Goal: Communication & Community: Answer question/provide support

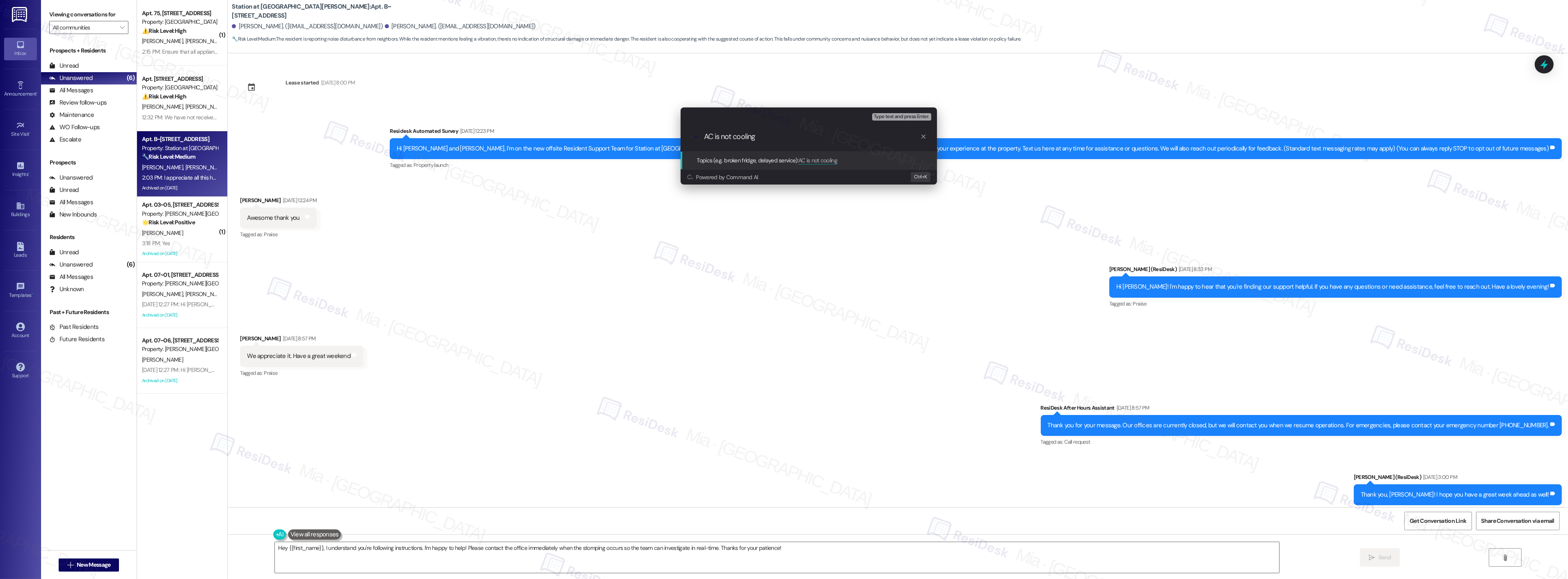
scroll to position [3989, 0]
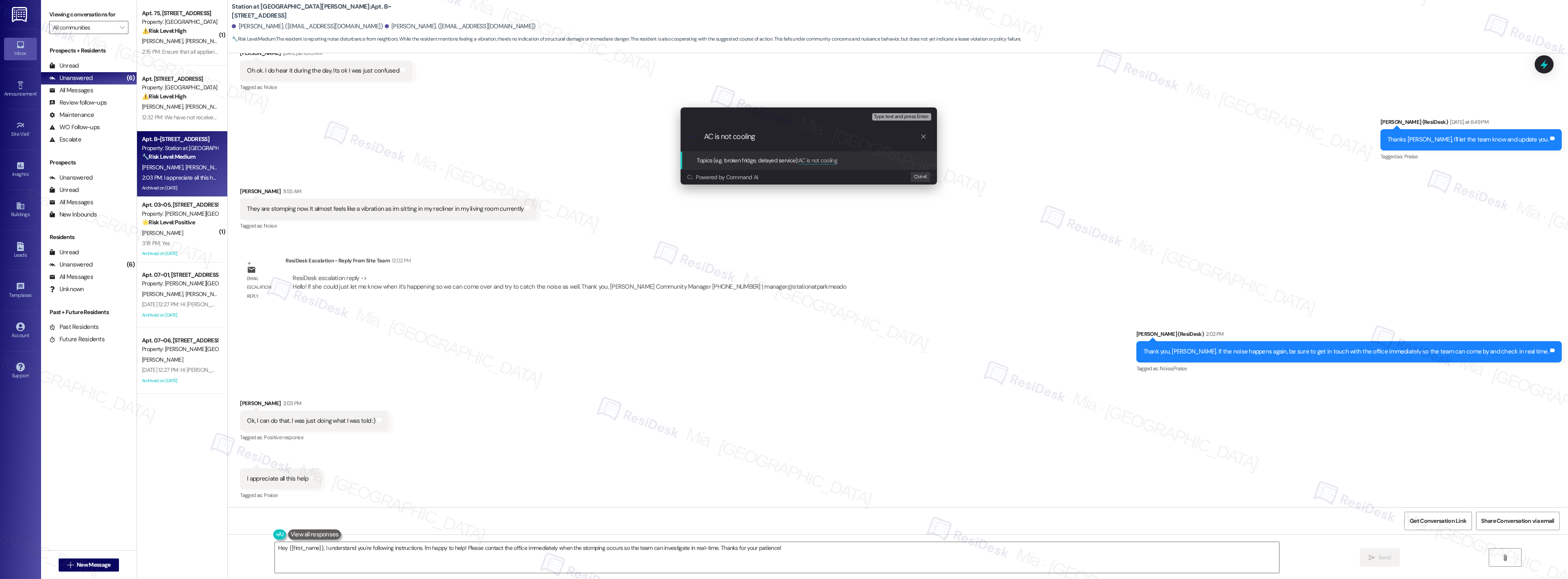
click at [191, 43] on div "Escalate Conversation High risk Topics (e.g. broken fridge, delayed service) An…" at bounding box center [784, 290] width 1568 height 579
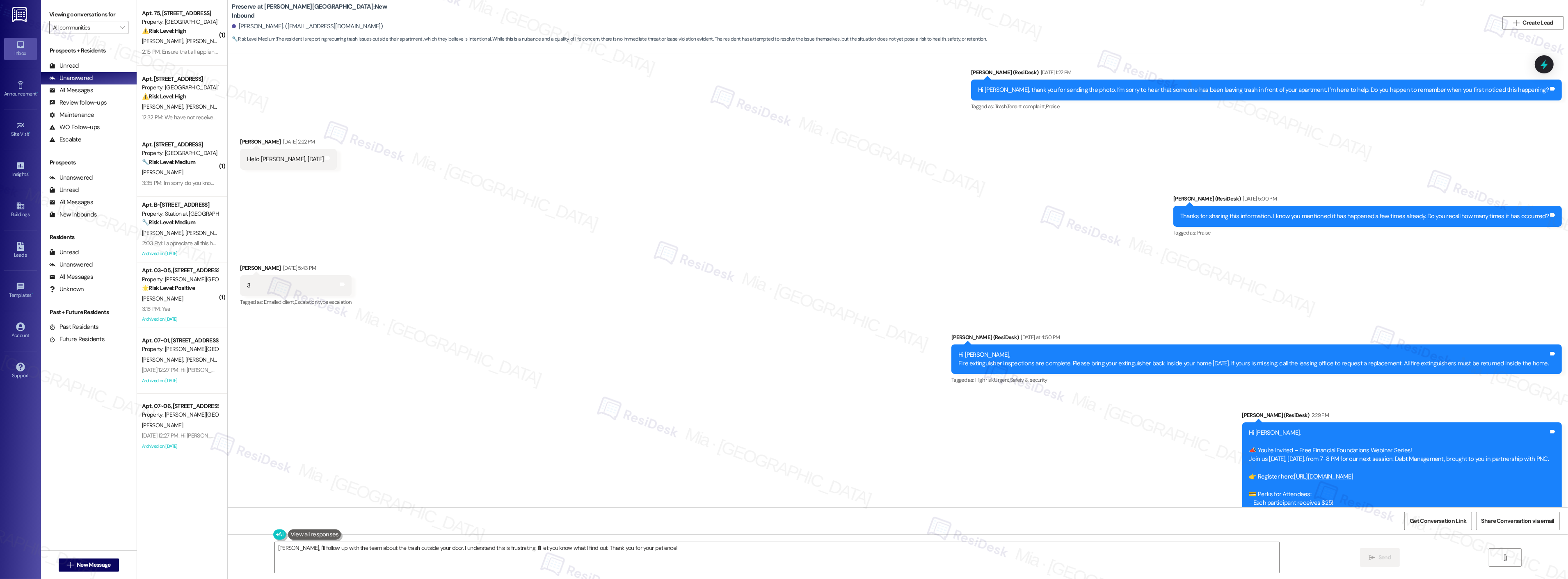
scroll to position [7659, 0]
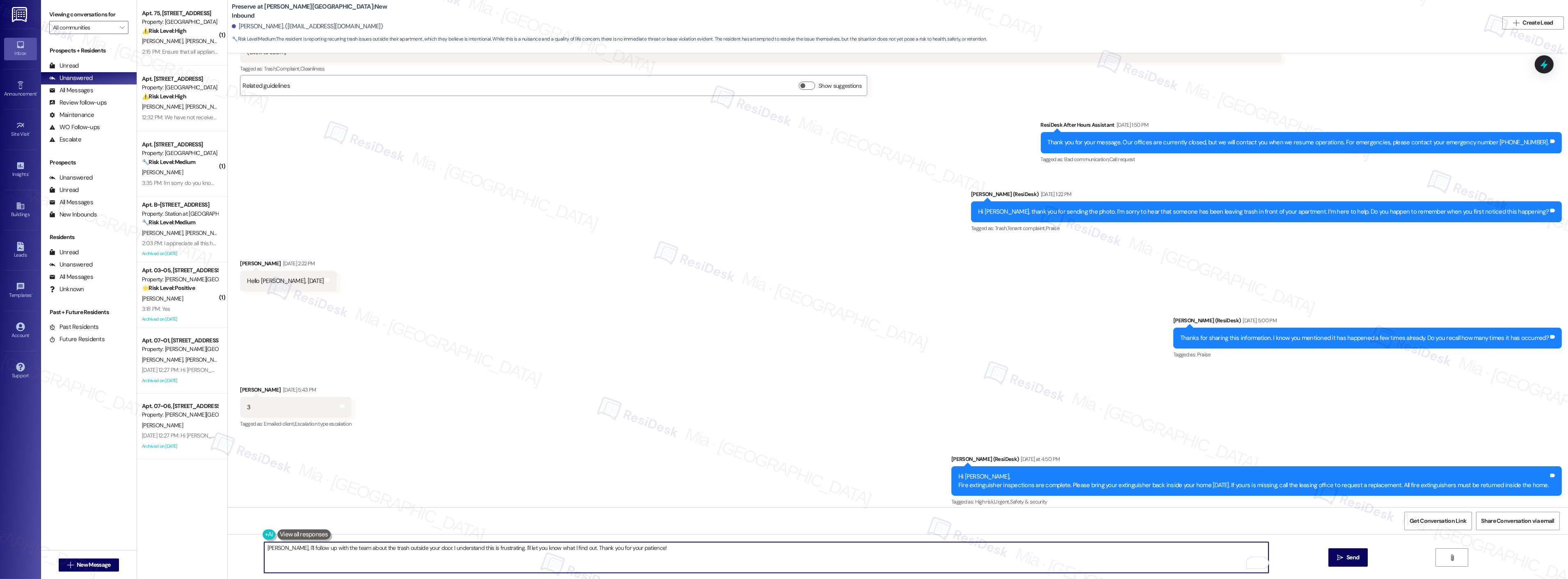
drag, startPoint x: 660, startPoint y: 550, endPoint x: 269, endPoint y: 556, distance: 391.0
click at [269, 556] on textarea "Okay Amin, I'll follow up with the team about the trash outside your door. I un…" at bounding box center [766, 558] width 1004 height 31
paste textarea "We are sorry to hear that you are experiencing this issue. To better assist you…"
click at [264, 552] on textarea "We are sorry to hear that you are experiencing this issue. To better assist you…" at bounding box center [766, 558] width 1004 height 31
drag, startPoint x: 277, startPoint y: 550, endPoint x: 253, endPoint y: 550, distance: 24.0
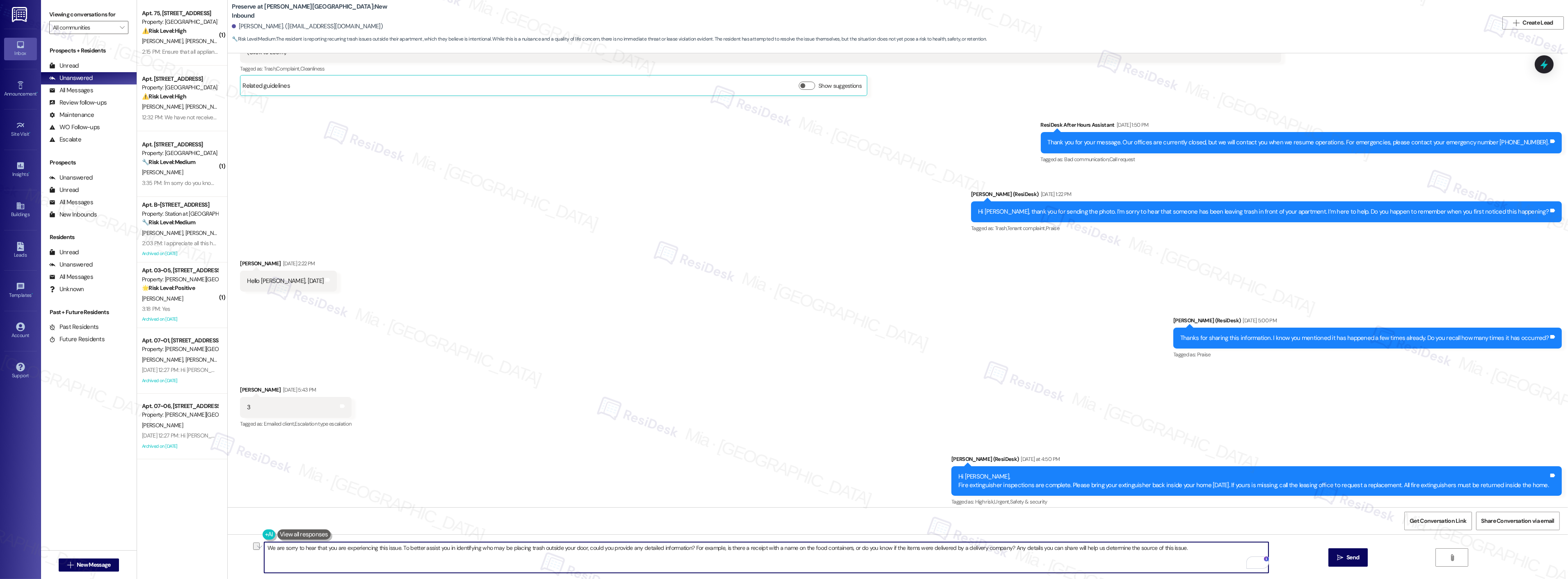
click at [259, 550] on div "We are sorry to hear that you are experiencing this issue. To better assist you…" at bounding box center [762, 557] width 1005 height 32
type textarea "The team is sorry to hear that you are experiencing this issue. To better assis…"
click at [1359, 562] on button " Send" at bounding box center [1348, 557] width 40 height 19
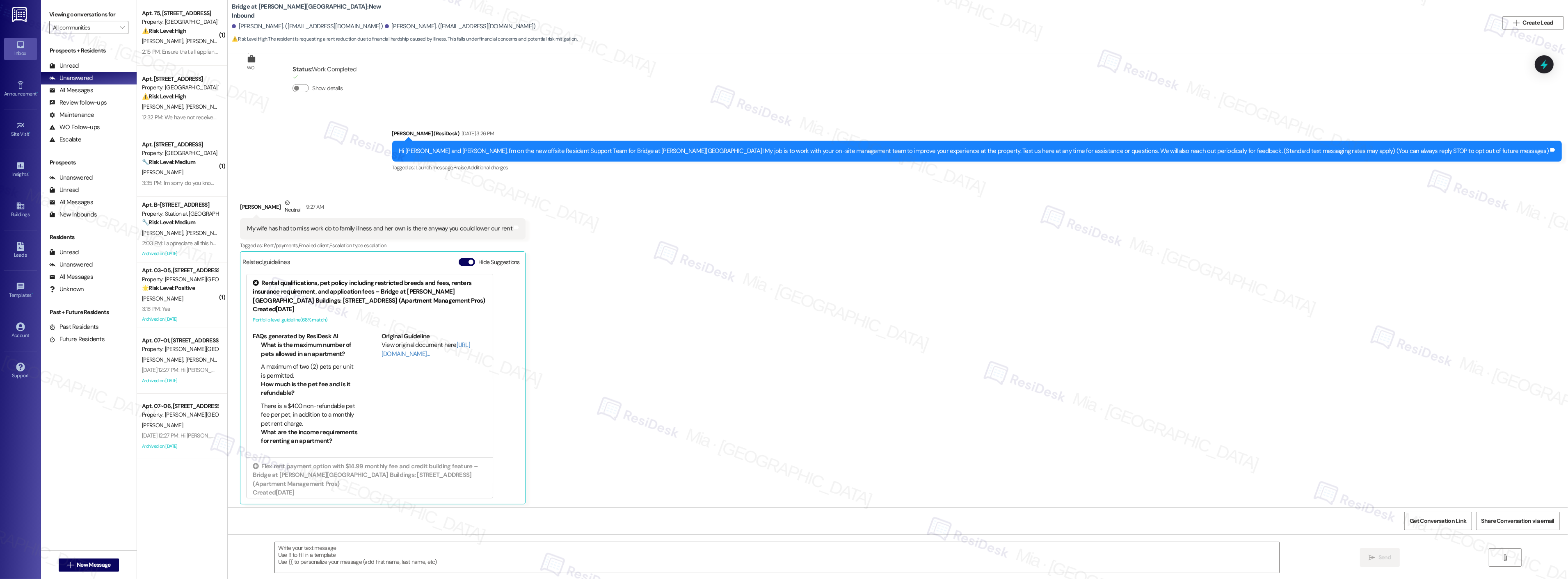
scroll to position [36, 0]
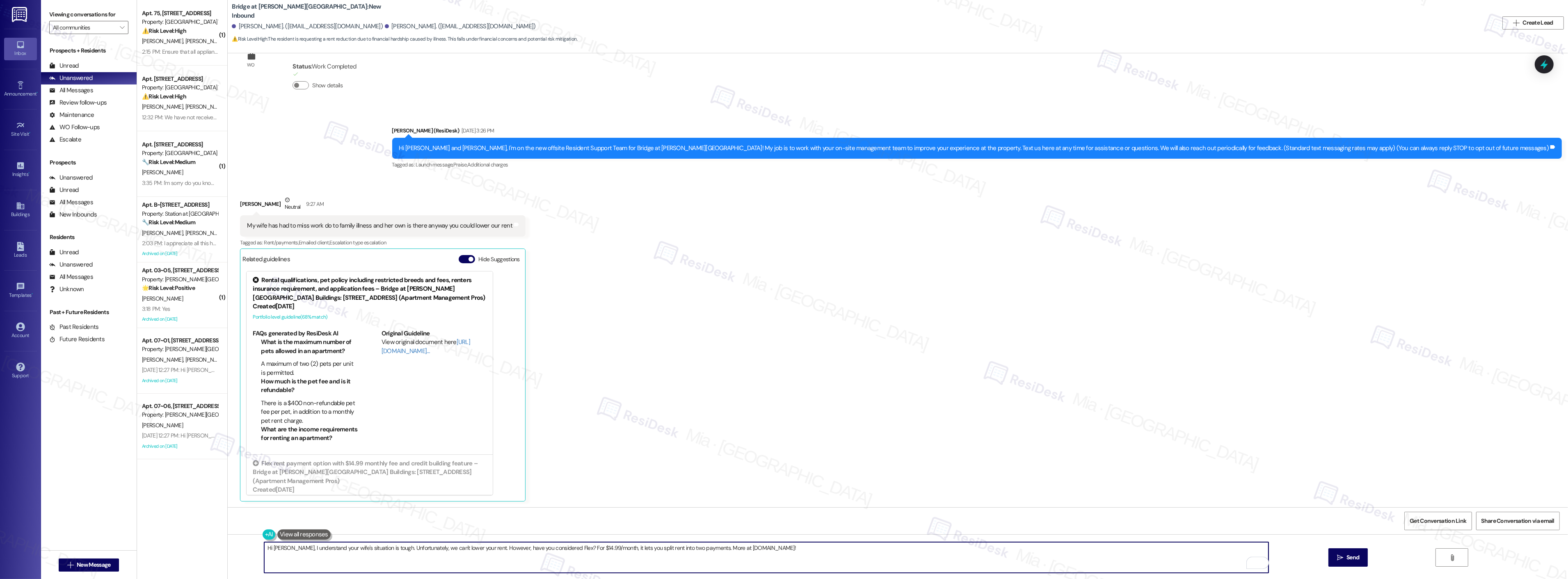
drag, startPoint x: 771, startPoint y: 546, endPoint x: 290, endPoint y: 551, distance: 481.0
click at [290, 551] on textarea "Hi Donovan, I understand your wife's situation is tough. Unfortunately, we can'…" at bounding box center [766, 558] width 1004 height 31
paste textarea "We can definitely take a look at the renewal rate — the lease end date is 4/7/2…"
click at [293, 550] on textarea "Hi Donovan, We can definitely take a look at the renewal rate — the lease end d…" at bounding box center [766, 558] width 1004 height 31
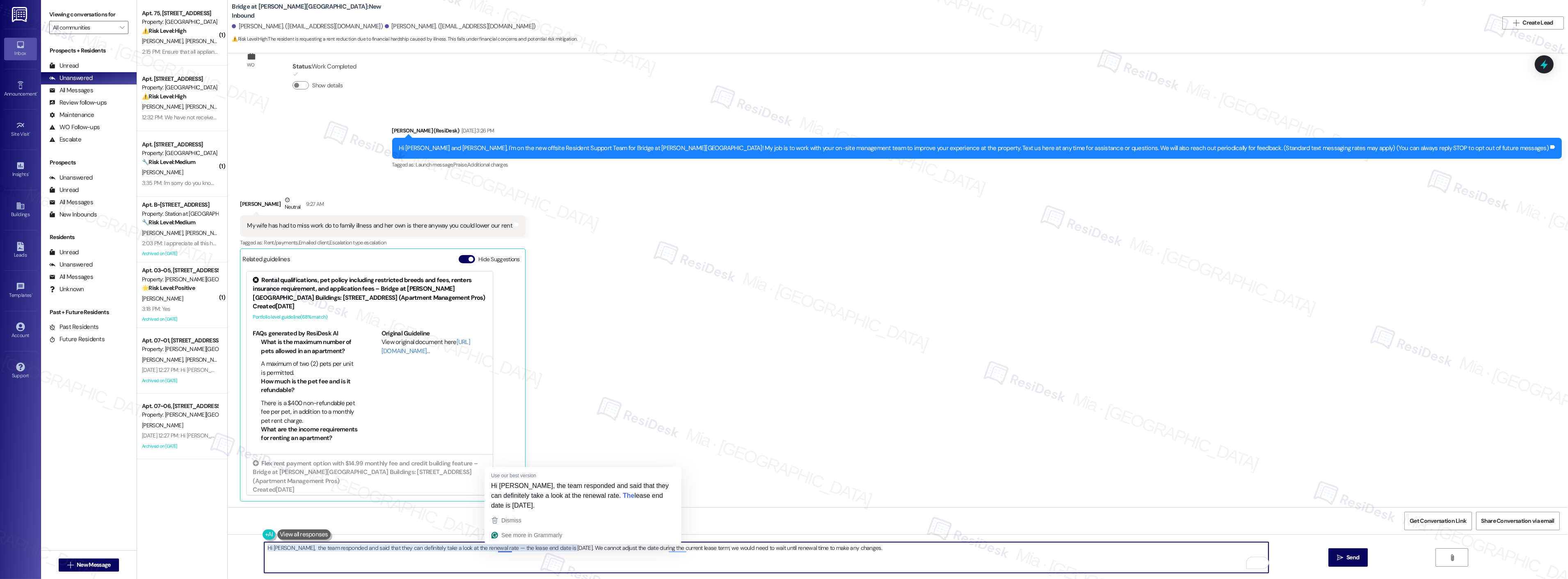
drag, startPoint x: 496, startPoint y: 548, endPoint x: 491, endPoint y: 548, distance: 5.0
click at [491, 548] on textarea "Hi Donovan, the team responded and said that they can definitely take a look at…" at bounding box center [766, 558] width 1004 height 31
click at [499, 549] on textarea "Hi Donovan, the team responded and said that they can definitely take a look at…" at bounding box center [766, 558] width 1004 height 31
click at [497, 547] on textarea "Hi Donovan, the team responded and said that they can definitely take a look at…" at bounding box center [766, 558] width 1004 height 31
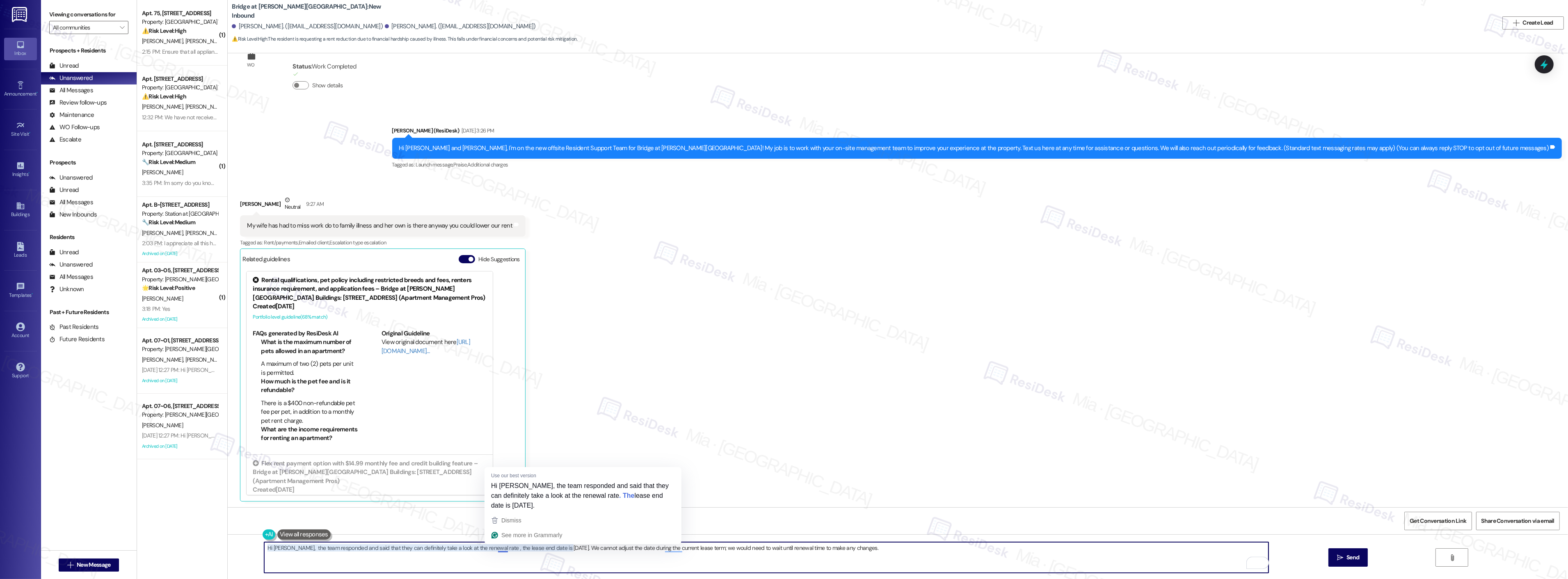
click at [497, 547] on textarea "Hi Donovan, the team responded and said that they can definitely take a look at…" at bounding box center [766, 558] width 1004 height 31
click at [574, 550] on textarea "Hi Donovan, the team responded and said that they can definitely take a look at…" at bounding box center [766, 558] width 1004 height 31
click at [710, 548] on textarea "Hi Donovan, the team responded and said that they can definitely take a look at…" at bounding box center [766, 558] width 1004 height 31
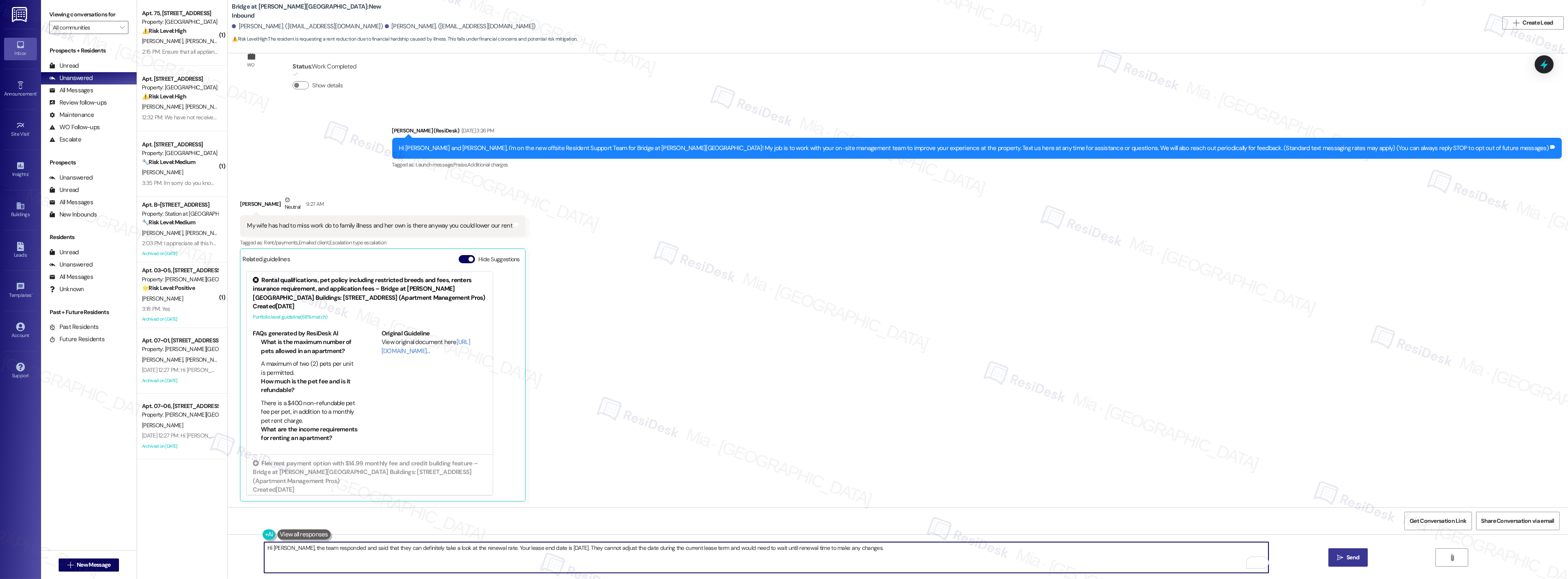
type textarea "Hi Donovan, the team responded and said that they can definitely take a look at…"
click at [1341, 552] on button " Send" at bounding box center [1348, 557] width 40 height 19
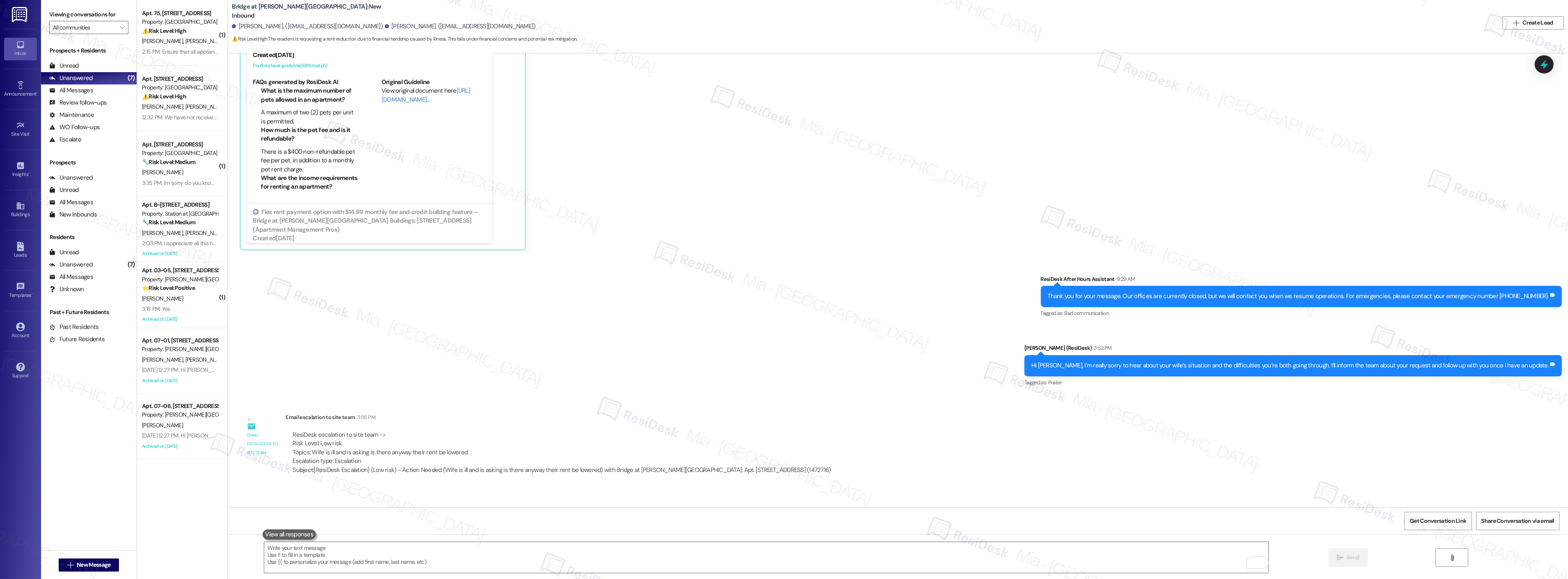
scroll to position [340, 0]
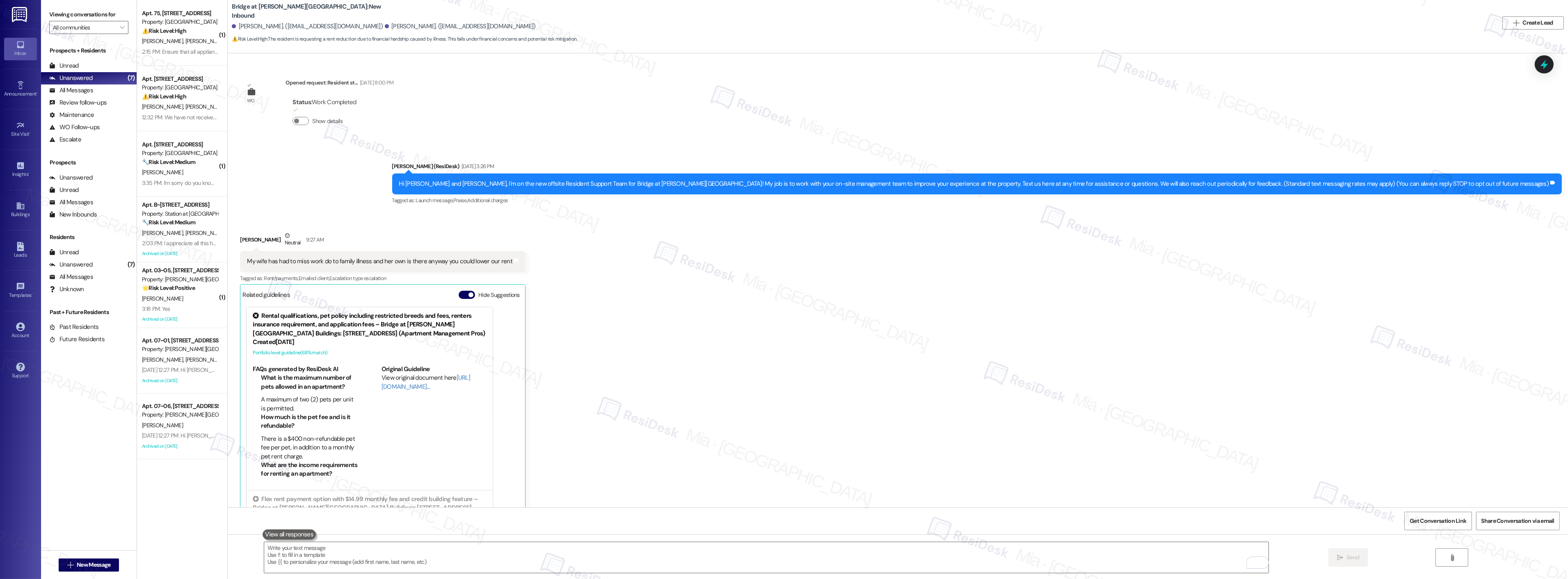
scroll to position [340, 0]
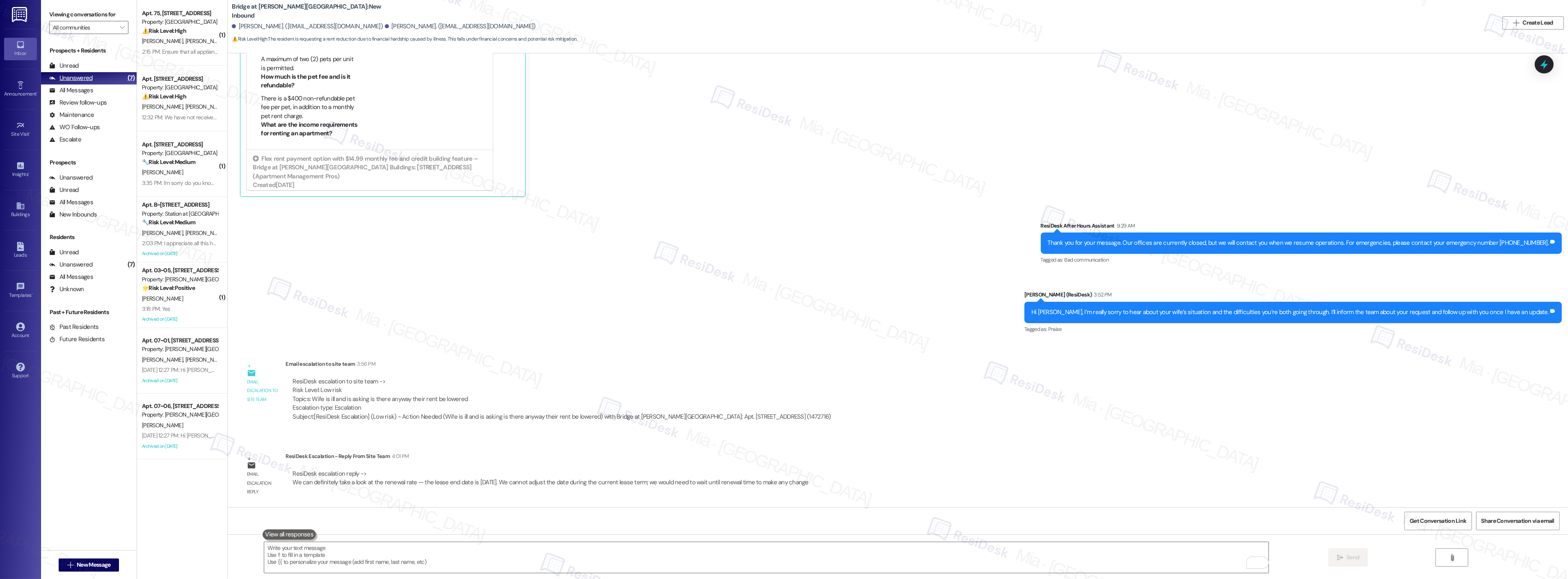
click at [82, 75] on div "Unanswered" at bounding box center [70, 78] width 43 height 9
click at [178, 442] on div "Archived on [DATE]" at bounding box center [179, 446] width 78 height 11
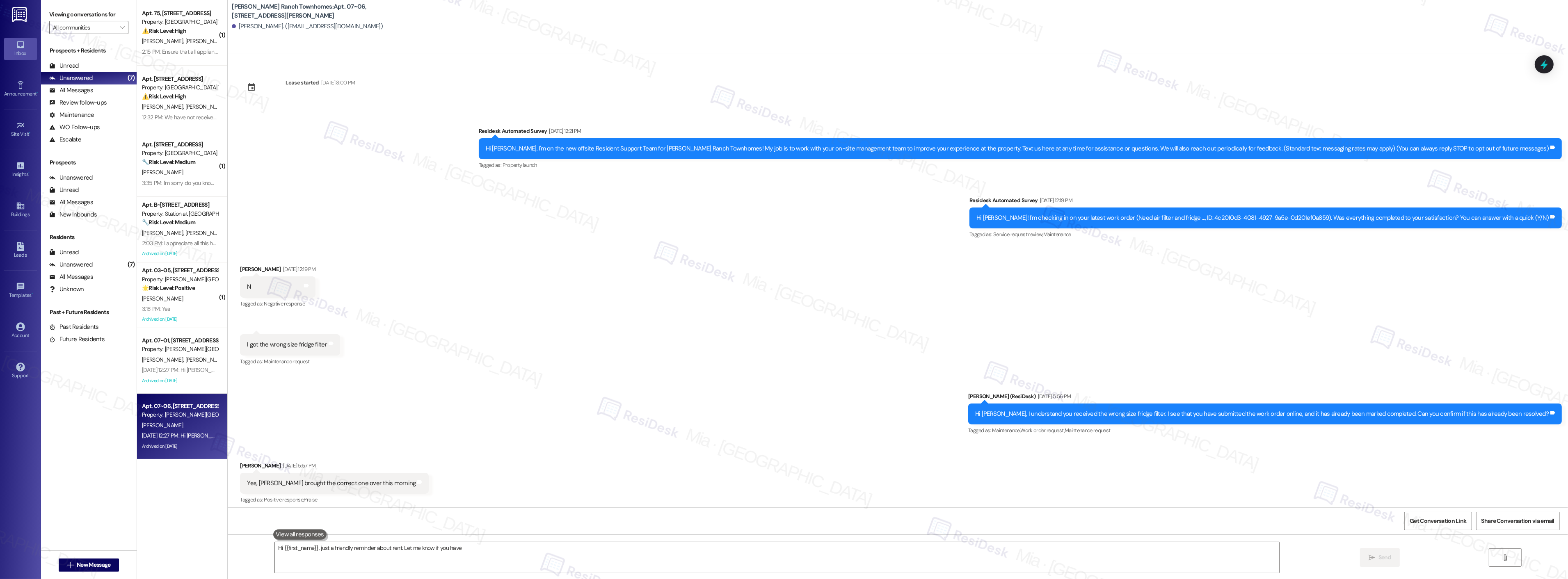
scroll to position [151, 0]
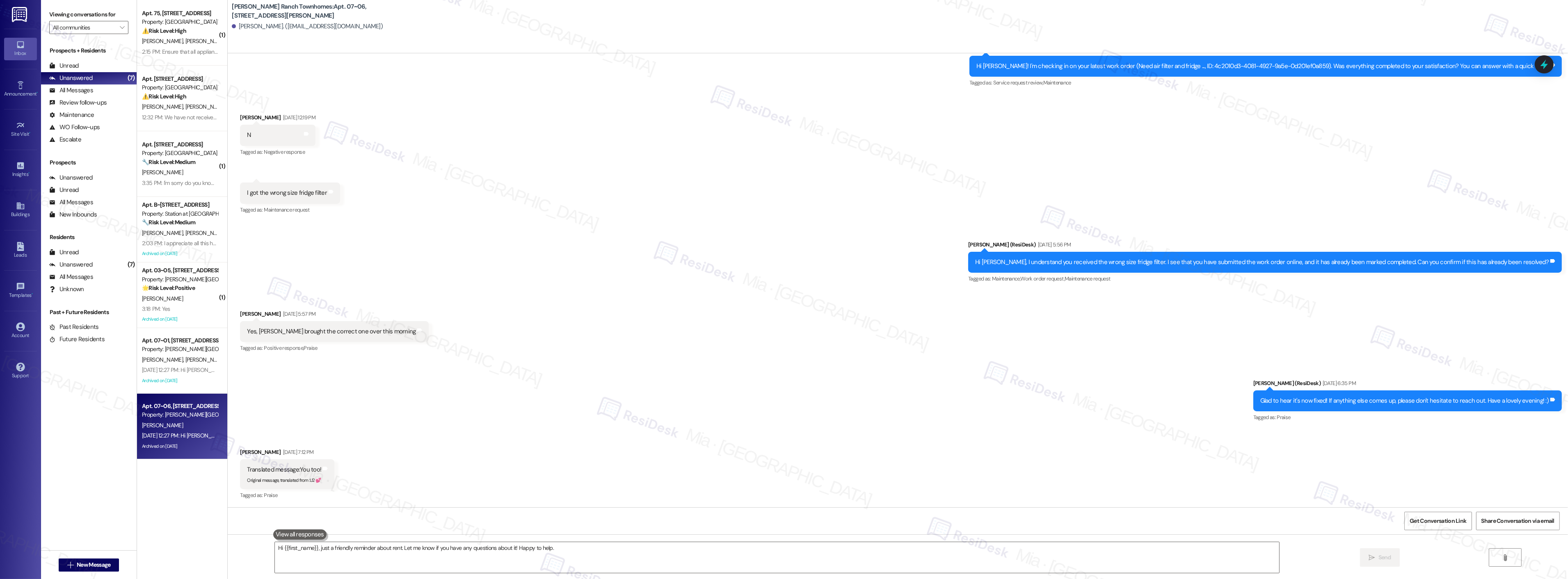
type textarea "Hi {{first_name}}, just a friendly reminder about rent. Let me know if you have…"
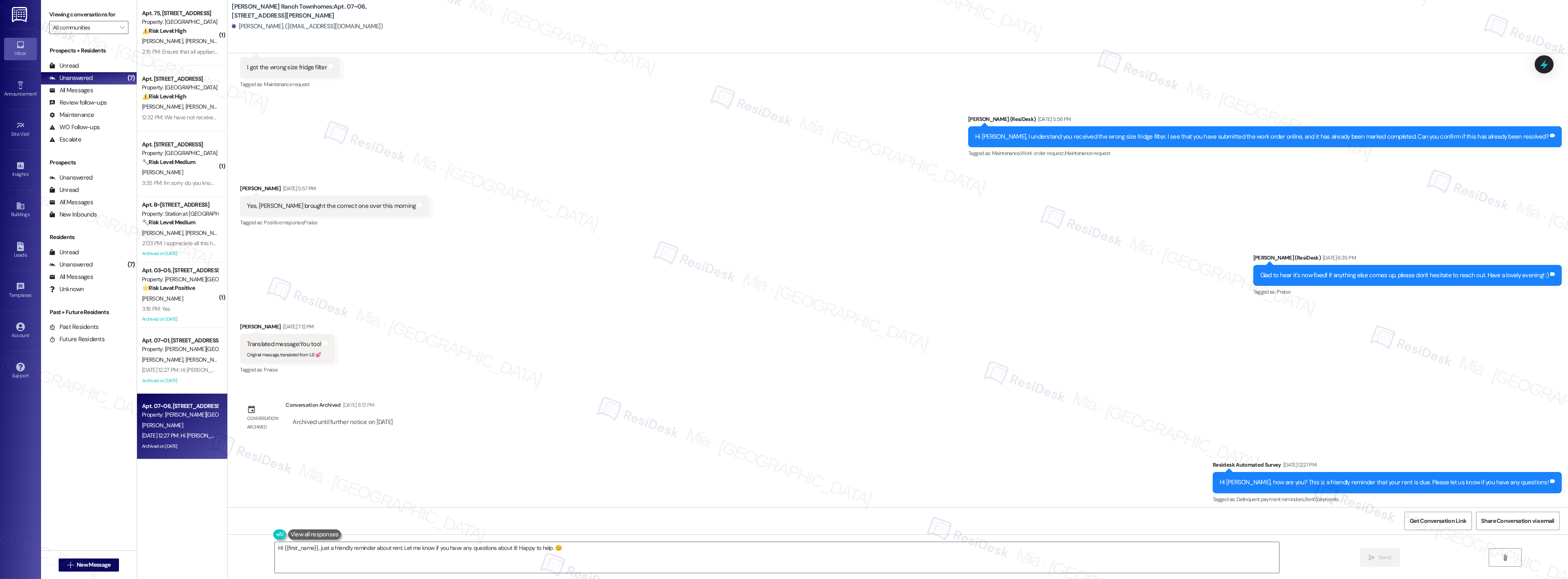
scroll to position [281, 0]
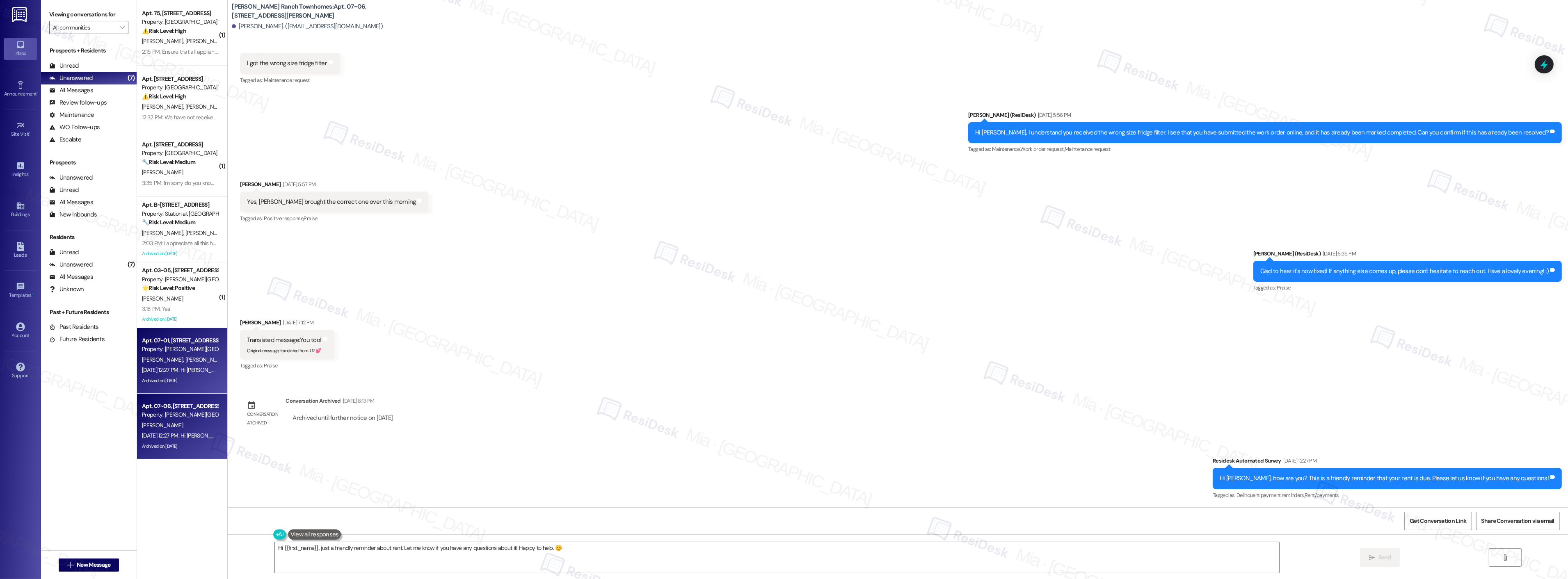
click at [197, 342] on div "Apt. 07~01, [STREET_ADDRESS][PERSON_NAME]" at bounding box center [179, 340] width 76 height 9
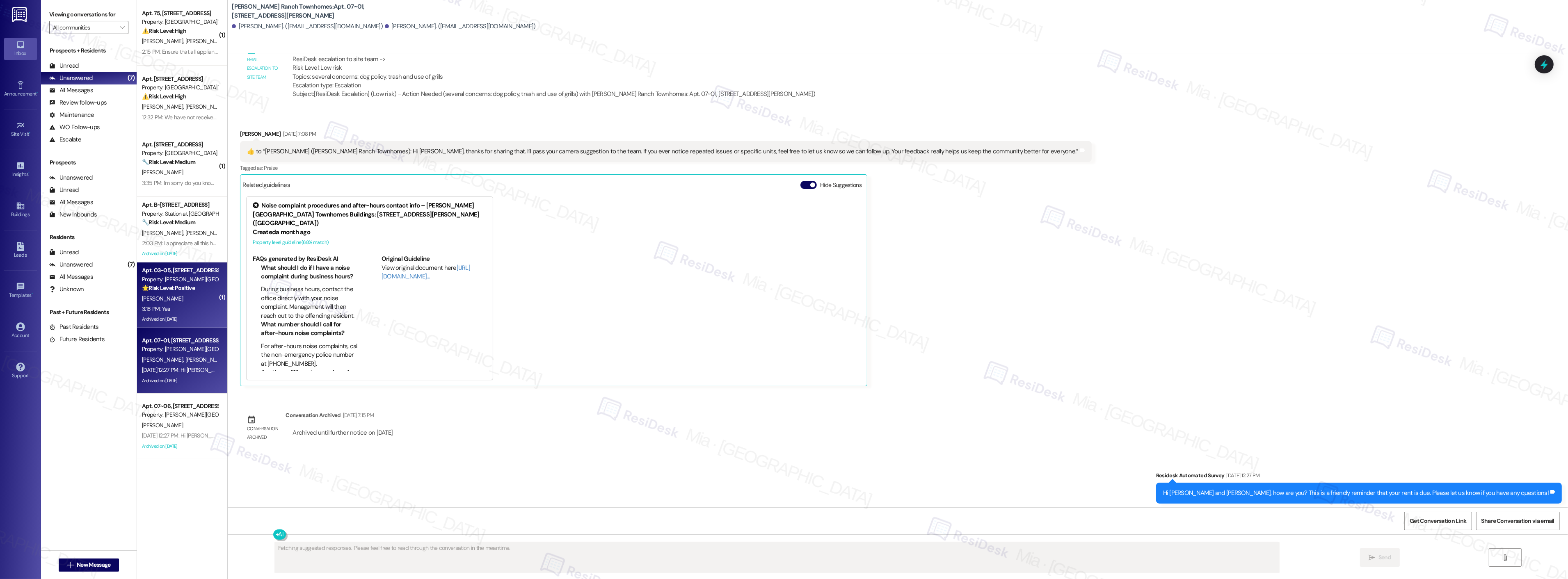
scroll to position [579, 0]
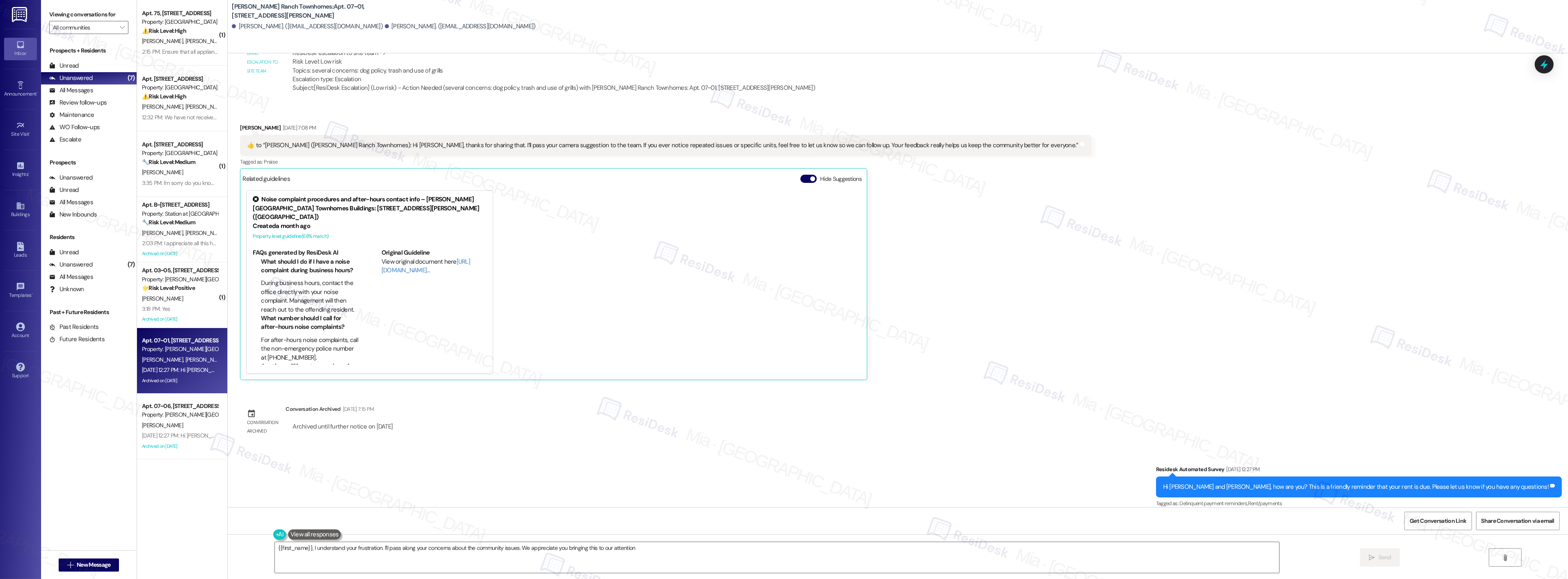
type textarea "{{first_name}}, I understand your frustration. I'll pass along your concerns ab…"
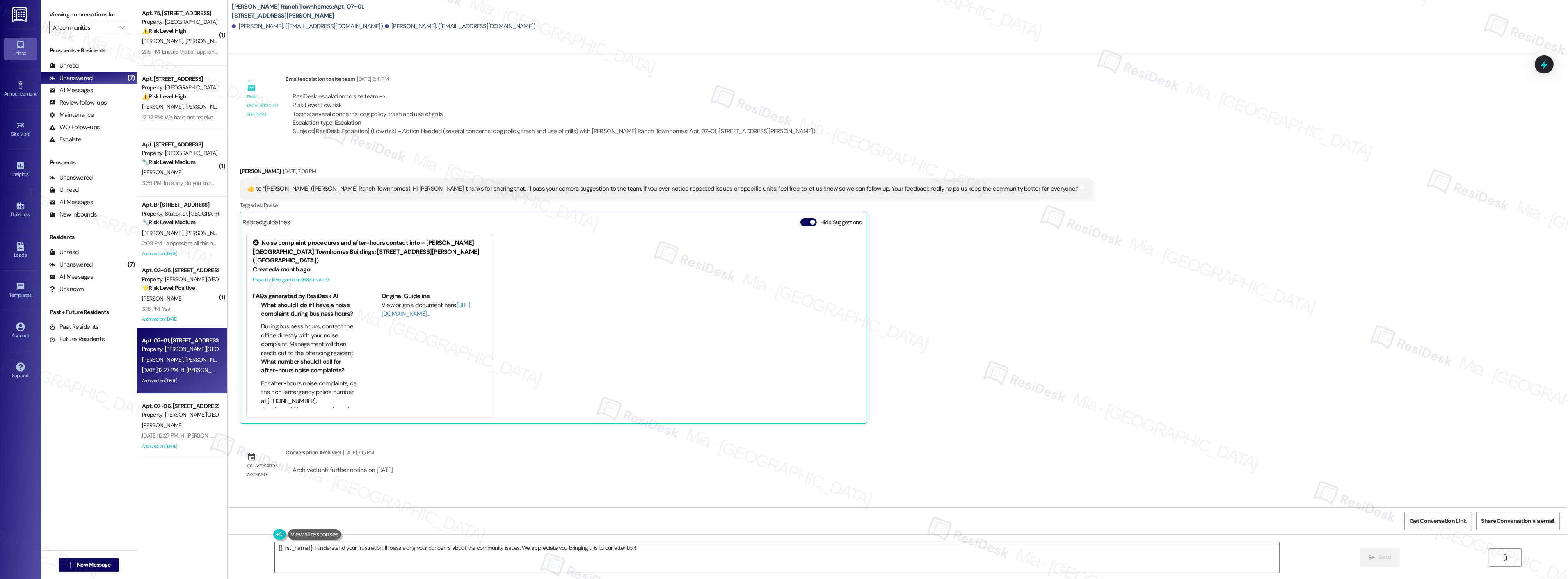
scroll to position [487, 0]
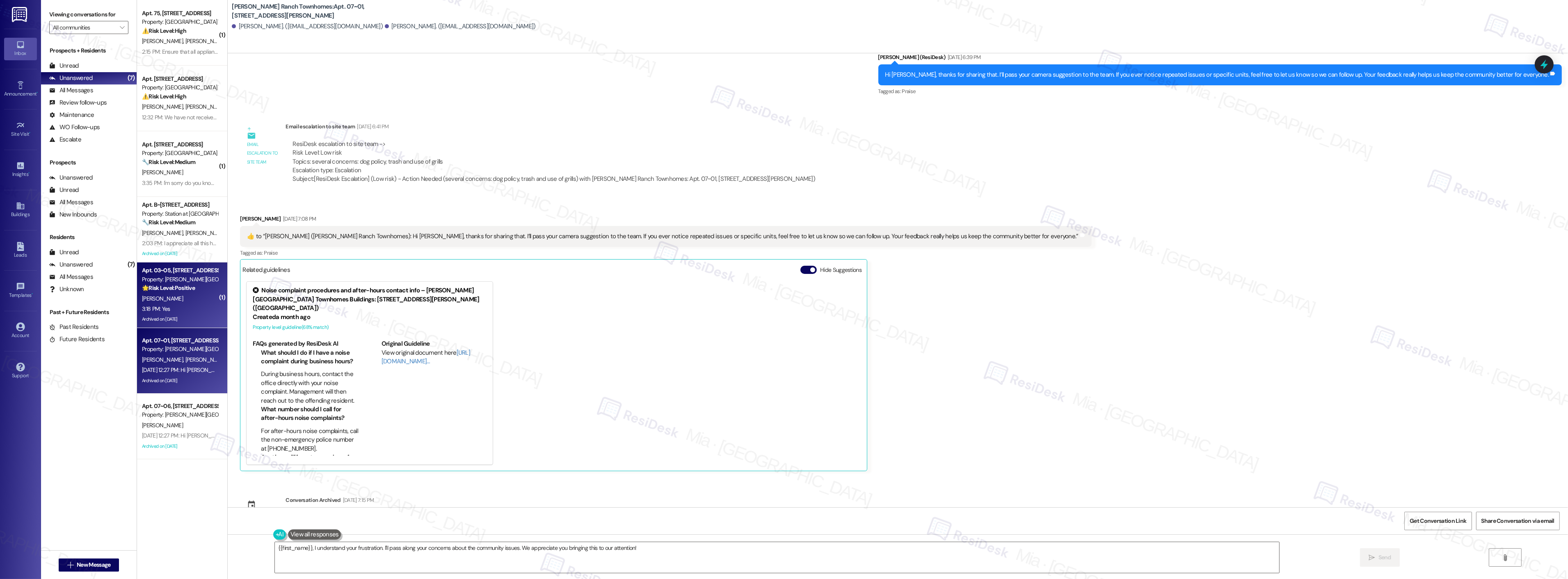
click at [173, 290] on strong "🌟 Risk Level: Positive" at bounding box center [168, 287] width 53 height 7
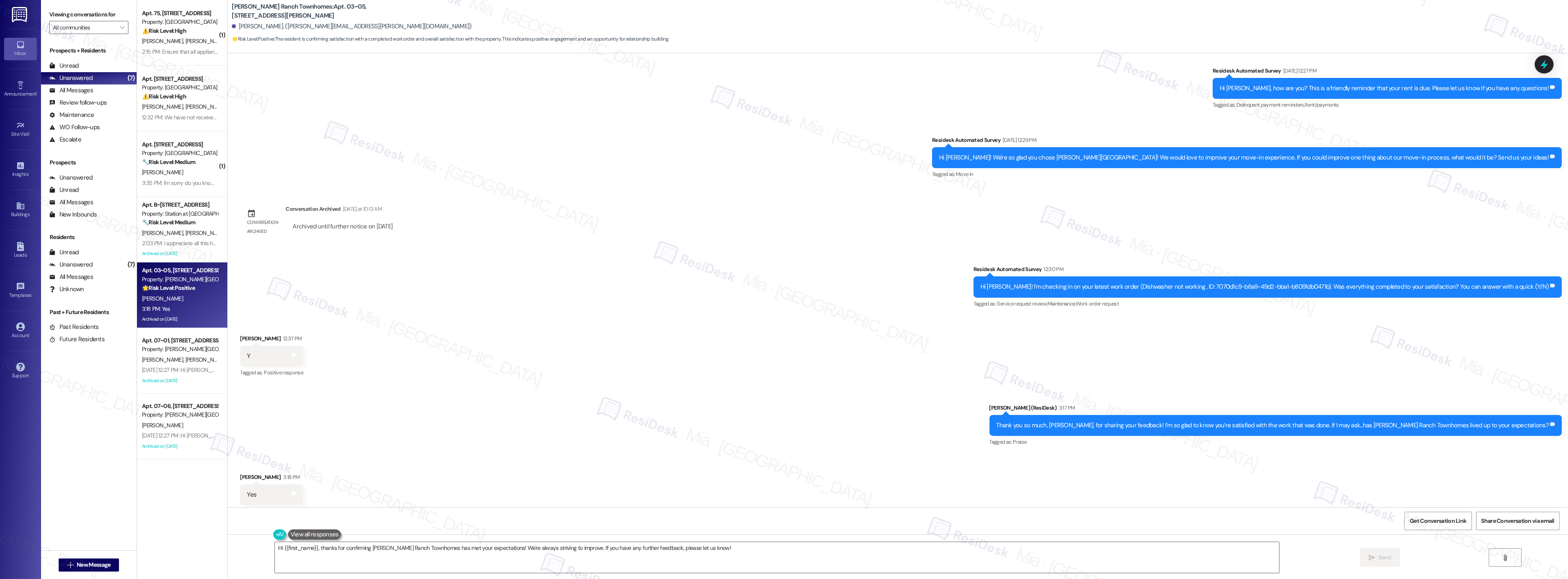
scroll to position [804, 0]
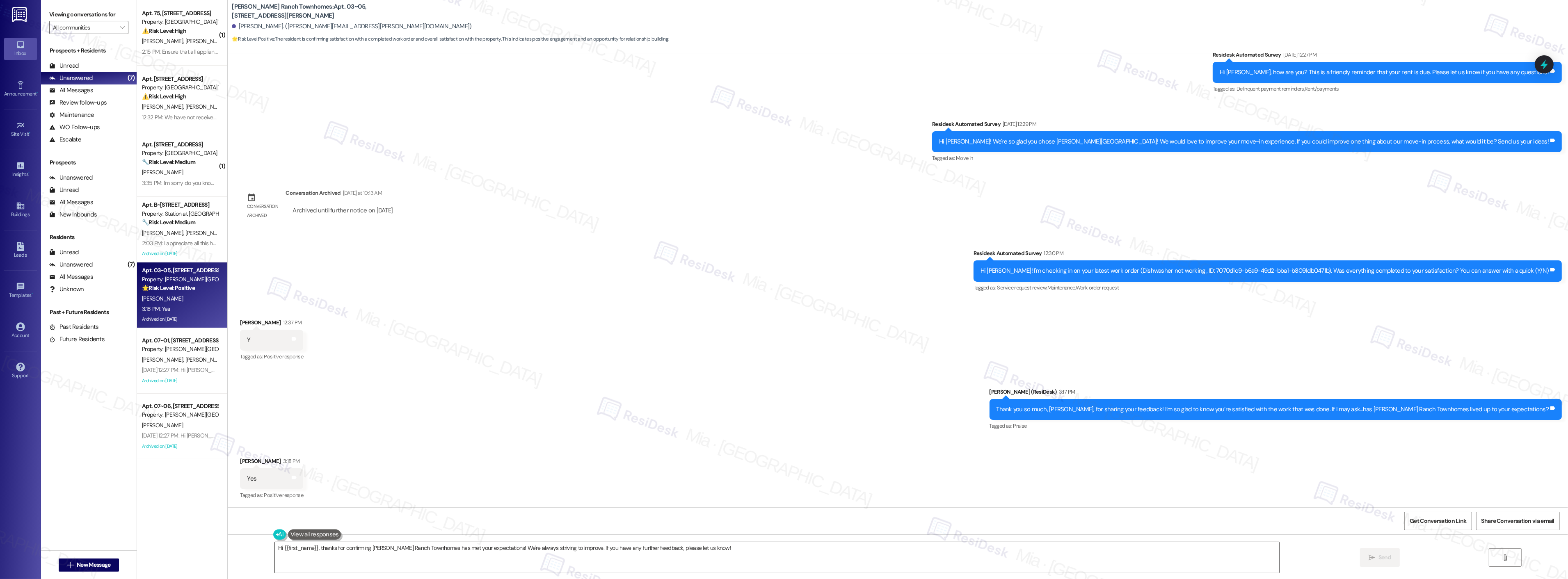
drag, startPoint x: 693, startPoint y: 545, endPoint x: 706, endPoint y: 548, distance: 13.3
click at [693, 545] on textarea "Hi {{first_name}}, thanks for confirming Porter Ranch Townhomes has met your ex…" at bounding box center [777, 558] width 1004 height 31
drag, startPoint x: 489, startPoint y: 550, endPoint x: 702, endPoint y: 550, distance: 213.0
click at [702, 550] on textarea "Hi {{first_name}}, thanks for confirming Porter Ranch Townhomes has met your ex…" at bounding box center [766, 558] width 1004 height 31
click at [506, 549] on textarea "Hi {{first_name}}, thanks for confirming Porter Ranch Townhomes has met your ex…" at bounding box center [766, 558] width 1004 height 31
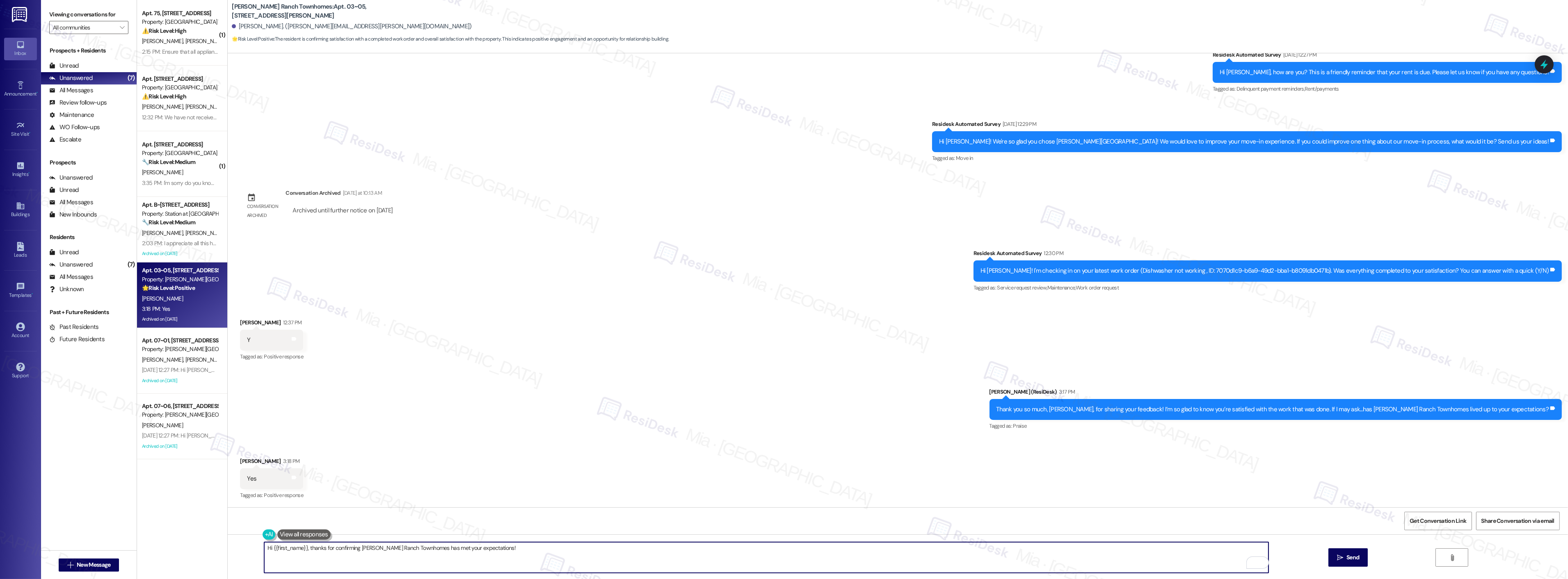
paste textarea "Can I ask a quick favor? If you wouldn’t mind, would you be willing to leave us…"
drag, startPoint x: 305, startPoint y: 548, endPoint x: 258, endPoint y: 547, distance: 47.0
click at [258, 547] on div "Hi {{first_name}}, thanks for confirming Porter Ranch Townhomes has met your ex…" at bounding box center [897, 564] width 1340 height 61
type textarea "Hi {{first_name}}, thanks for confirming Porter Ranch Townhomes has met your ex…"
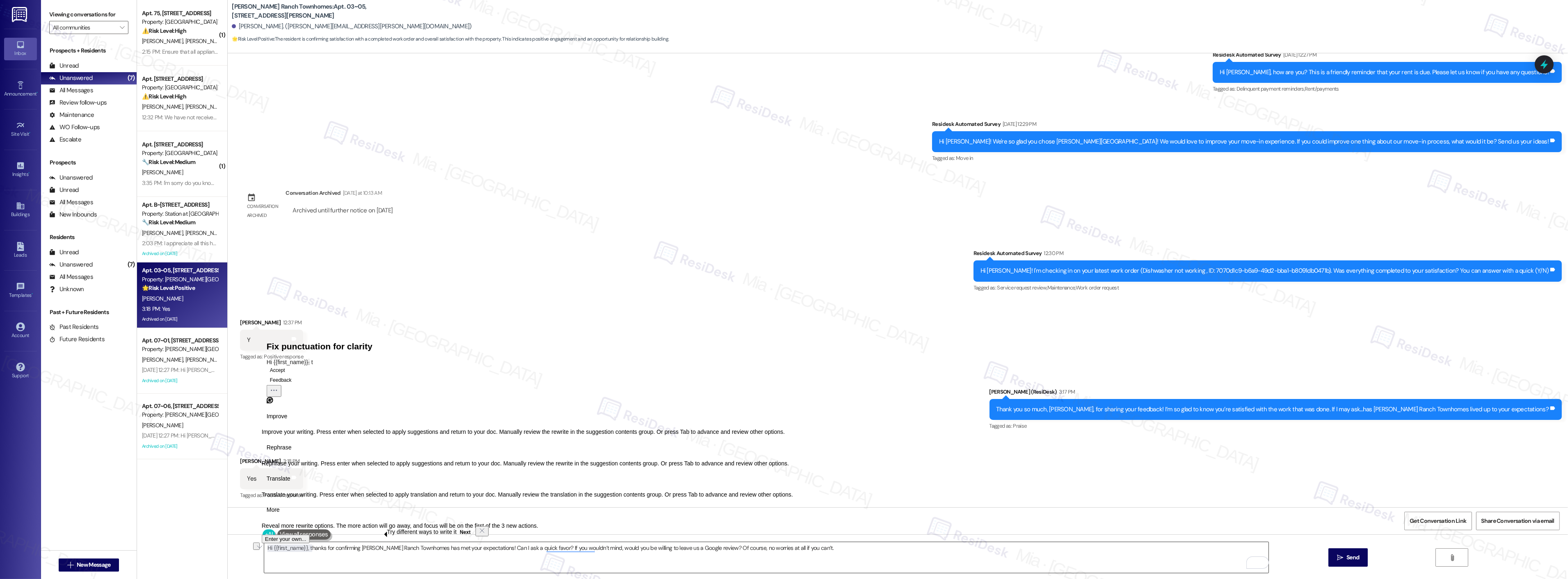
click at [304, 558] on textarea "Hi {{first_name}}, thanks for confirming Porter Ranch Townhomes has met your ex…" at bounding box center [766, 558] width 1004 height 31
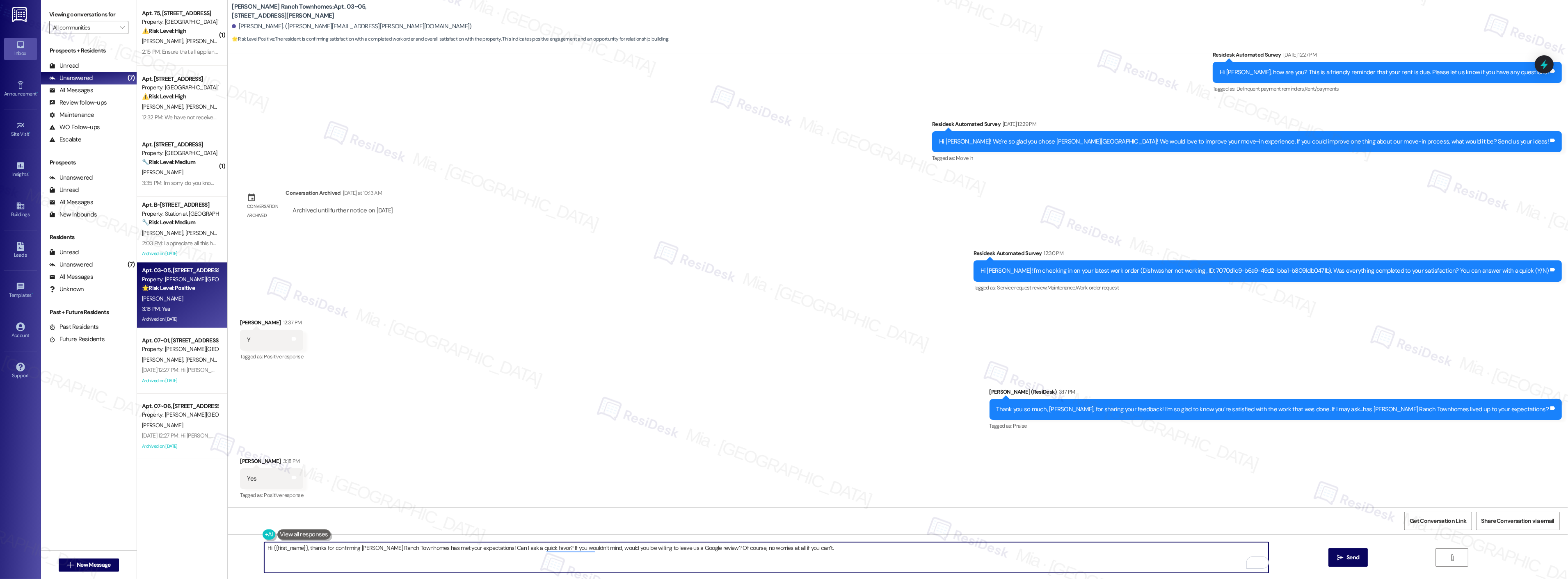
click at [302, 548] on textarea "Hi {{first_name}}, thanks for confirming Porter Ranch Townhomes has met your ex…" at bounding box center [766, 558] width 1004 height 31
drag, startPoint x: 305, startPoint y: 548, endPoint x: 242, endPoint y: 548, distance: 63.0
click at [242, 548] on div "Hi {{first_name}}, thanks for confirming Porter Ranch Townhomes has met your ex…" at bounding box center [897, 564] width 1340 height 61
type textarea "Thanks for confirming Porter Ranch Townhomes has met your expectations! Can I a…"
drag, startPoint x: 763, startPoint y: 552, endPoint x: 260, endPoint y: 551, distance: 503.0
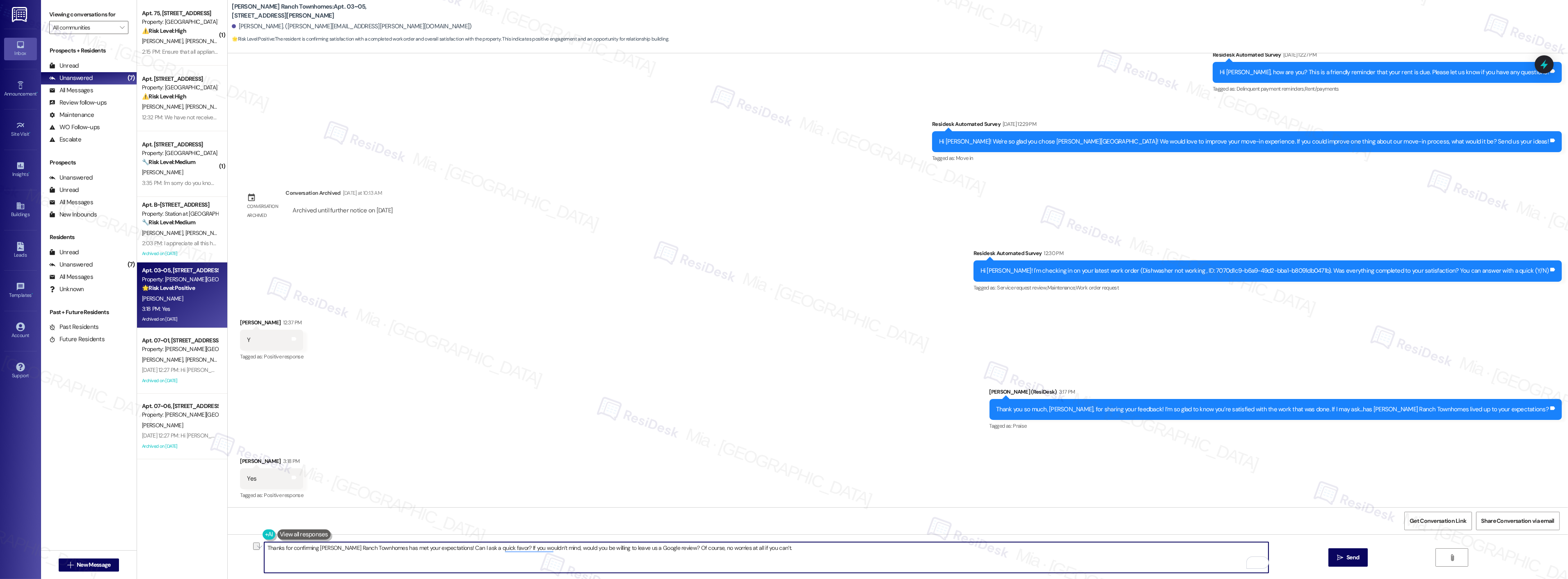
click at [264, 551] on textarea "Thanks for confirming Porter Ranch Townhomes has met your expectations! Can I a…" at bounding box center [766, 558] width 1004 height 31
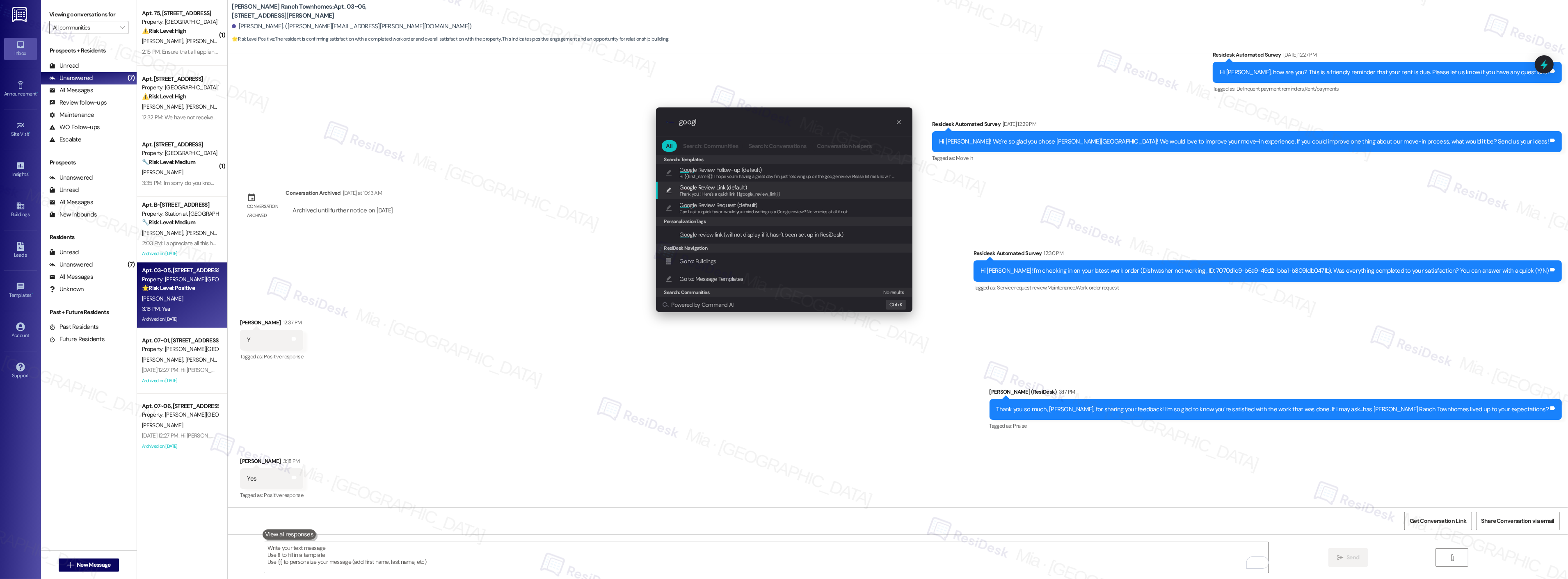
type input "googl"
click at [741, 189] on span "Googl e Review Link (default)" at bounding box center [713, 187] width 67 height 9
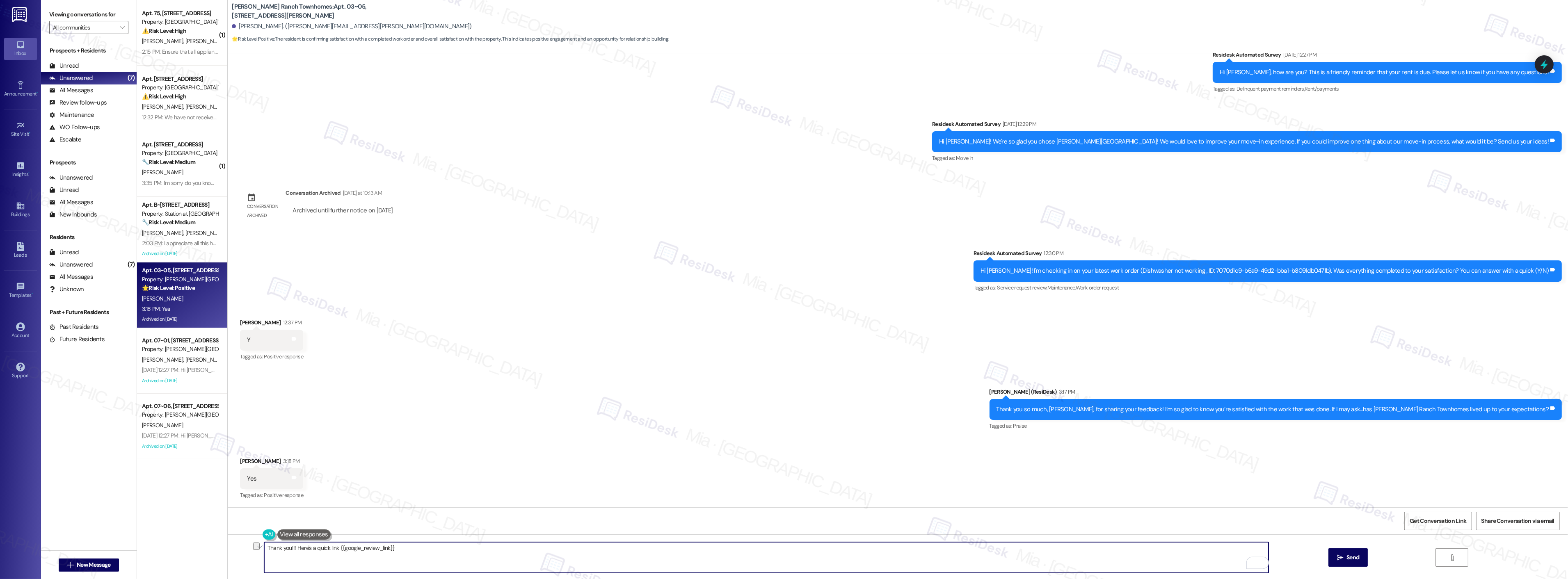
drag, startPoint x: 289, startPoint y: 550, endPoint x: 250, endPoint y: 550, distance: 39.0
click at [250, 550] on div "Thank you!!! Here's a quick link {{google_review_link}}  Send " at bounding box center [897, 564] width 1340 height 61
paste textarea "s for confirming Porter Ranch Townhomes has met your expectations! Can I ask a …"
click at [264, 556] on textarea "Thanks for confirming Porter Ranch Townhomes has met your expectations! Can I a…" at bounding box center [766, 558] width 1004 height 31
click at [1345, 554] on span "Send" at bounding box center [1353, 557] width 16 height 9
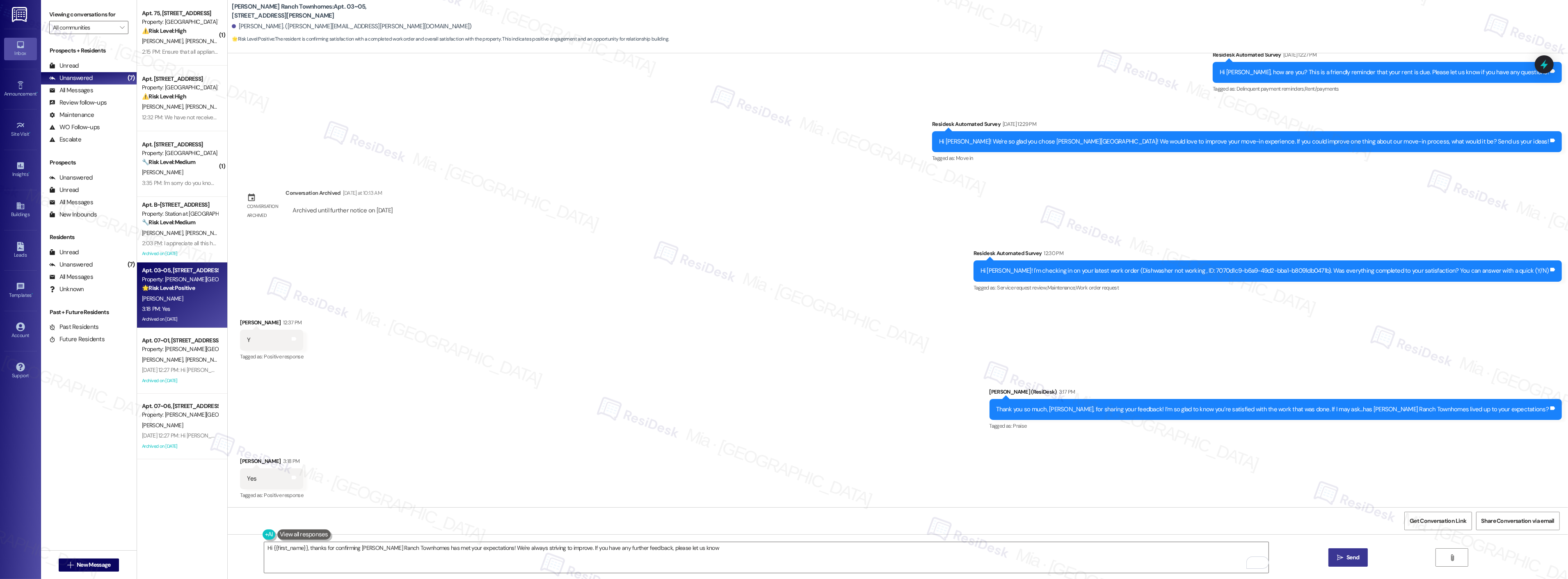
type textarea "Hi {{first_name}}, thanks for confirming Porter Ranch Townhomes has met your ex…"
click at [160, 241] on div "2:03 PM: I appreciate all this help 2:03 PM: I appreciate all this help" at bounding box center [181, 243] width 79 height 7
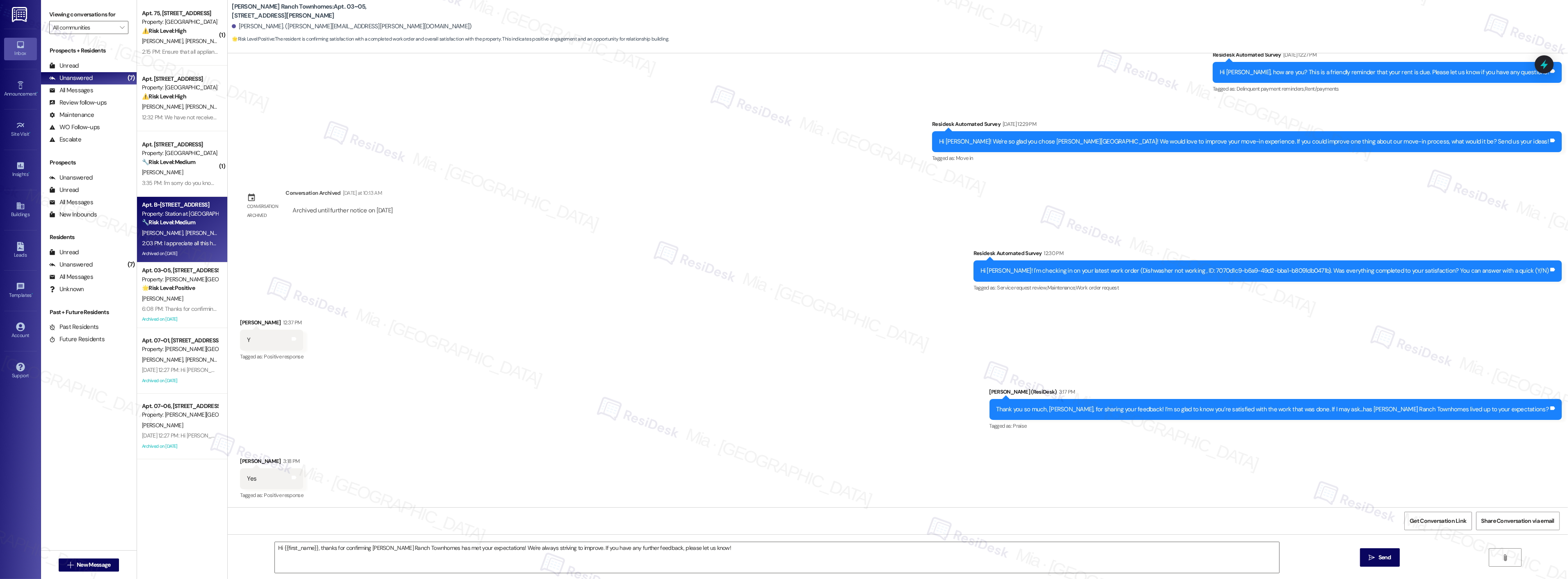
type textarea "Fetching suggested responses. Please feel free to read through the conversation…"
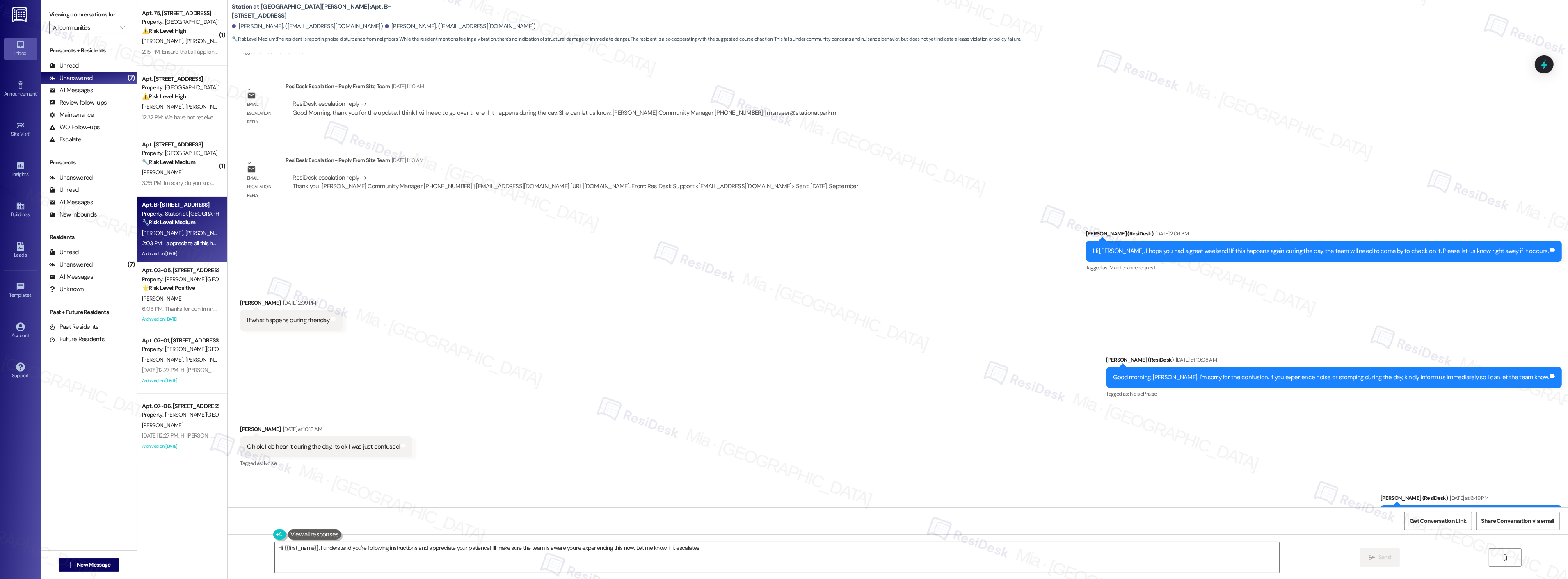
type textarea "Hi {{first_name}}, I understand you're following instructions and appreciate yo…"
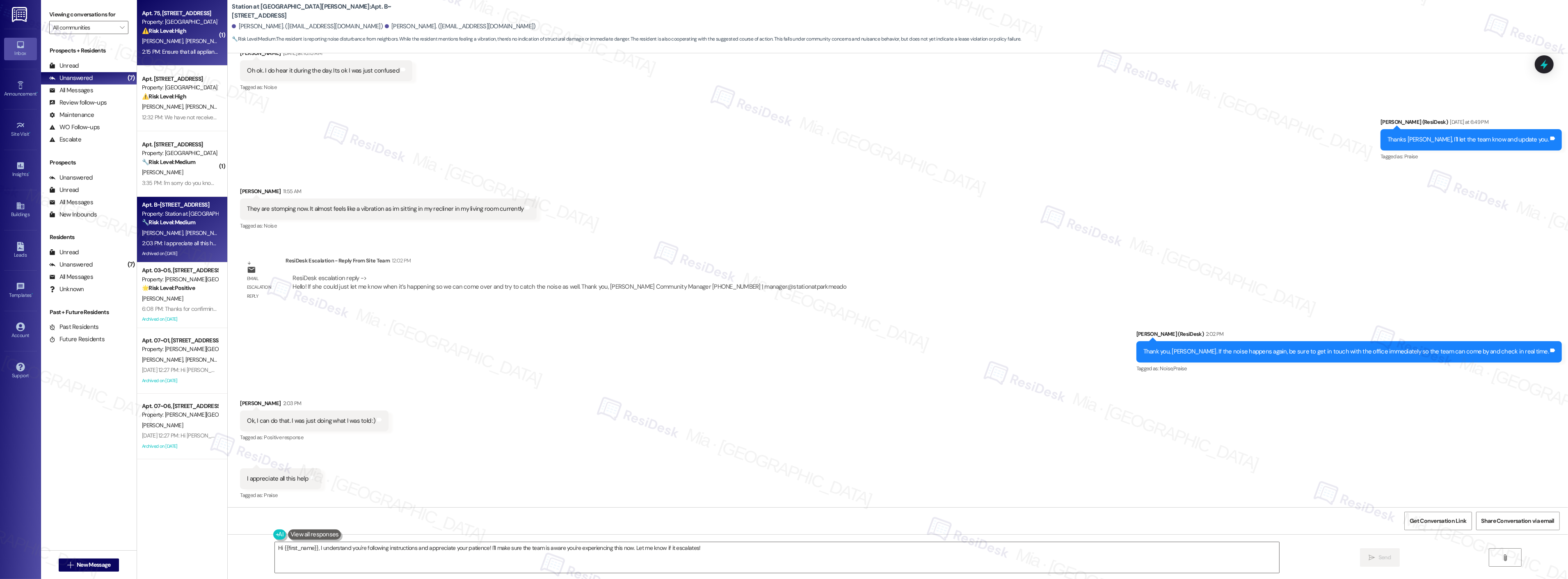
click at [228, 44] on span "[PERSON_NAME]" at bounding box center [249, 41] width 41 height 7
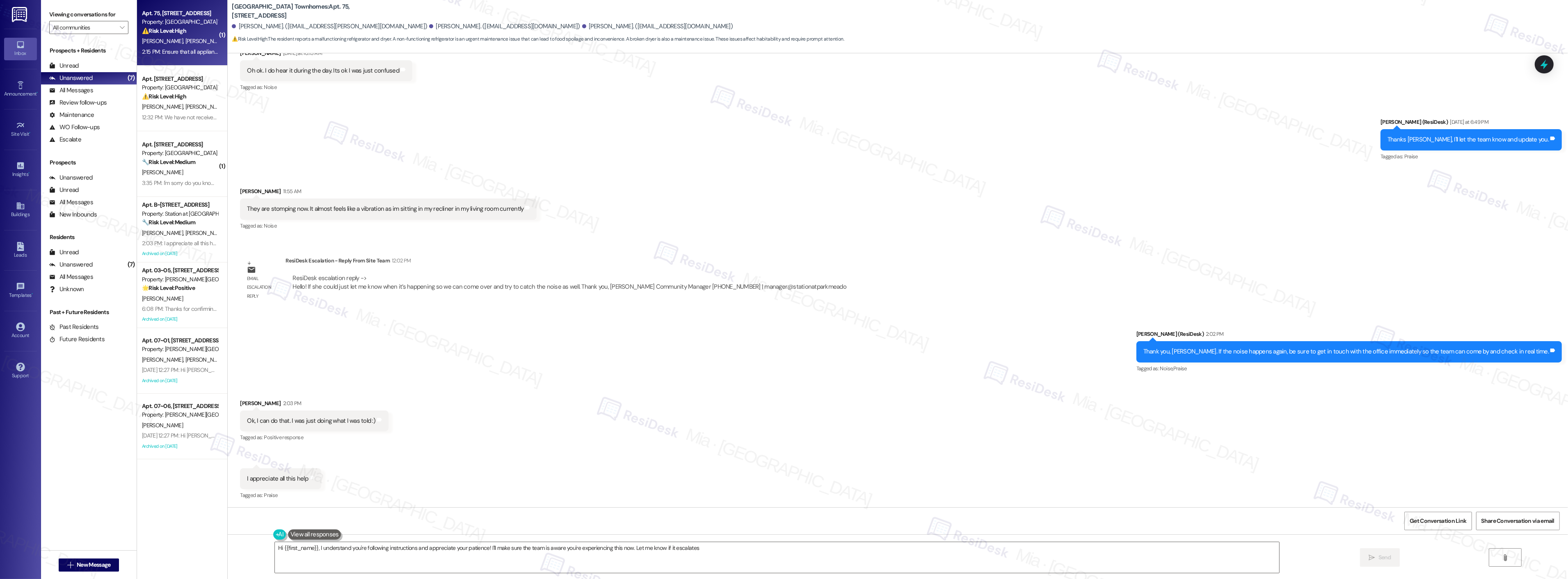
type textarea "Hi {{first_name}}, I understand you're following instructions and appreciate yo…"
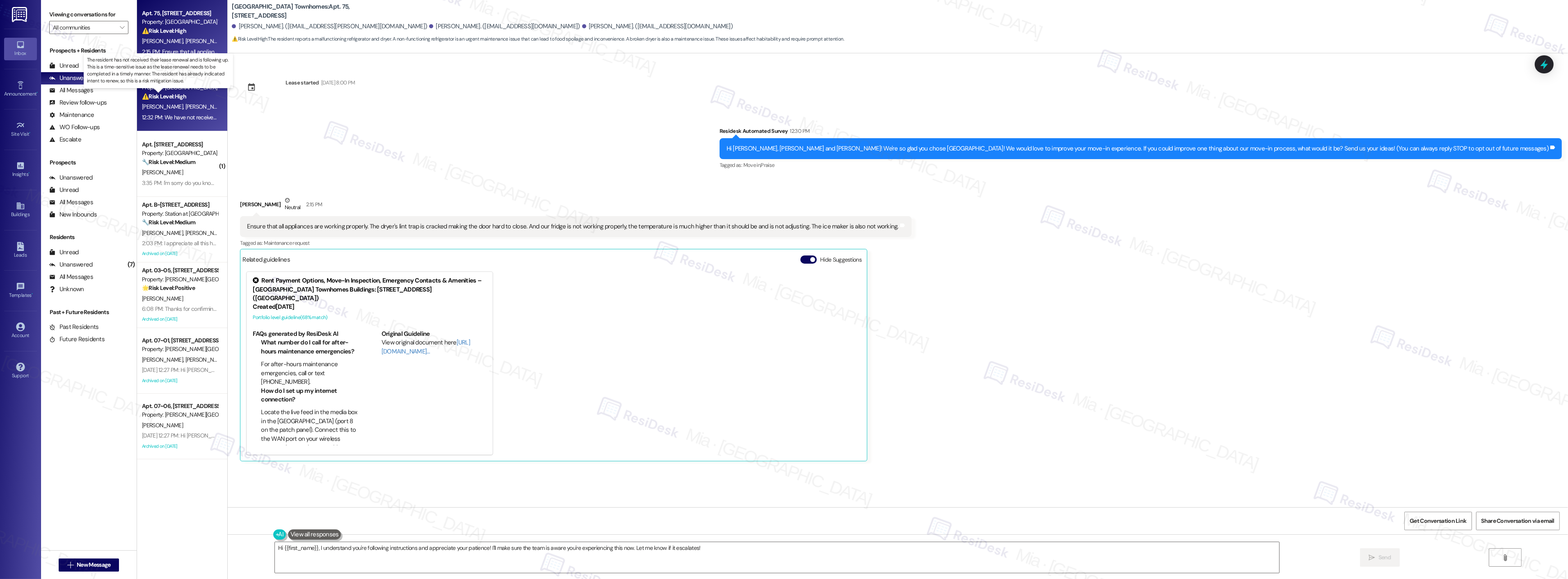
click at [149, 96] on strong "⚠️ Risk Level: High" at bounding box center [164, 96] width 44 height 7
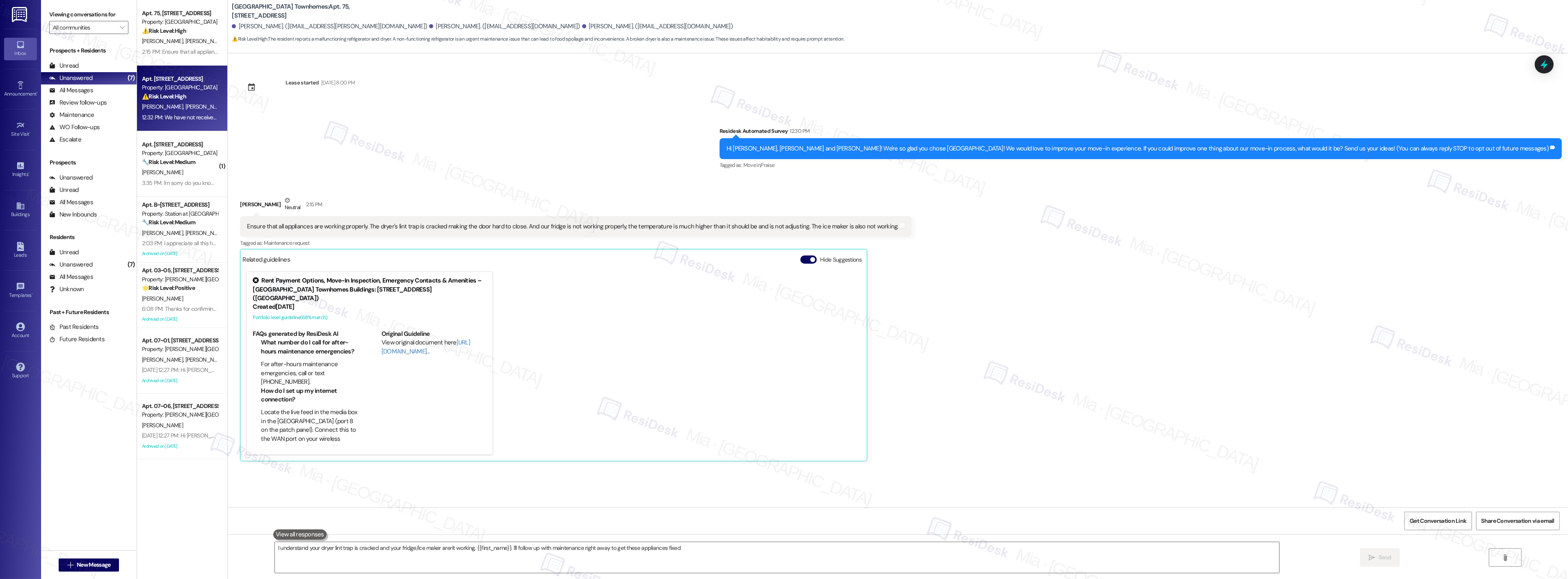
type textarea "I understand your dryer lint trap is cracked and your fridge/ice maker aren't w…"
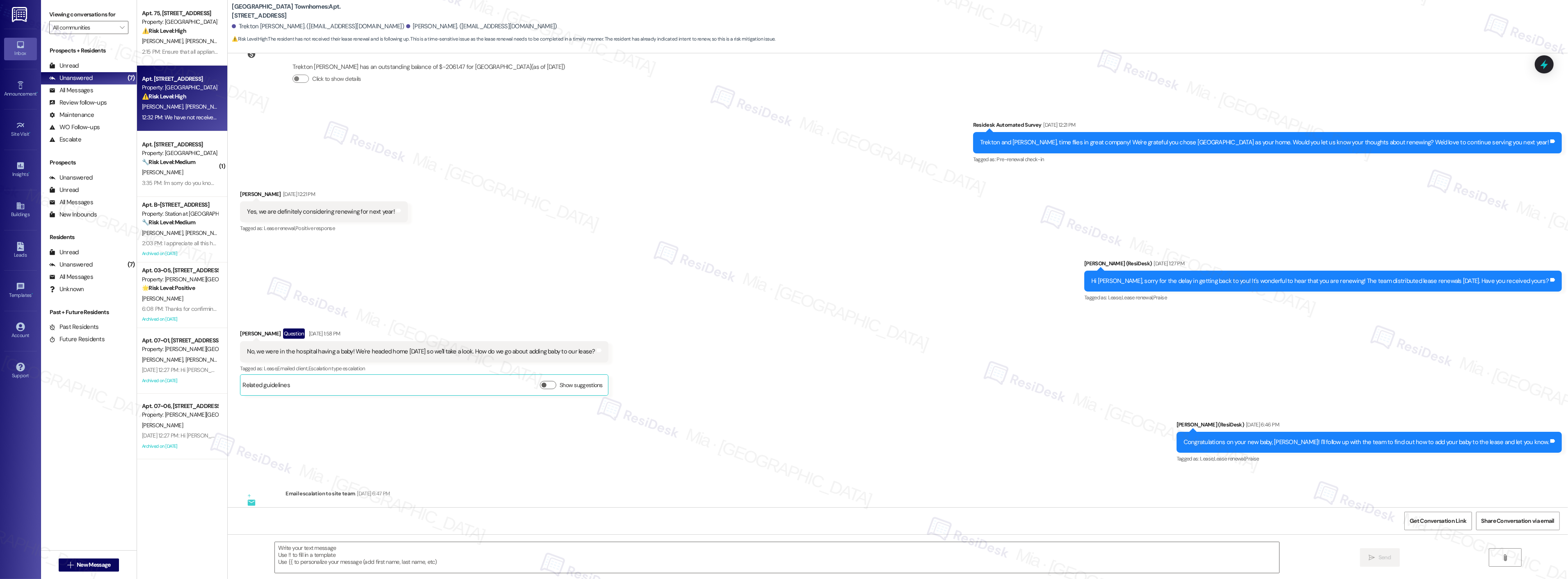
scroll to position [344, 0]
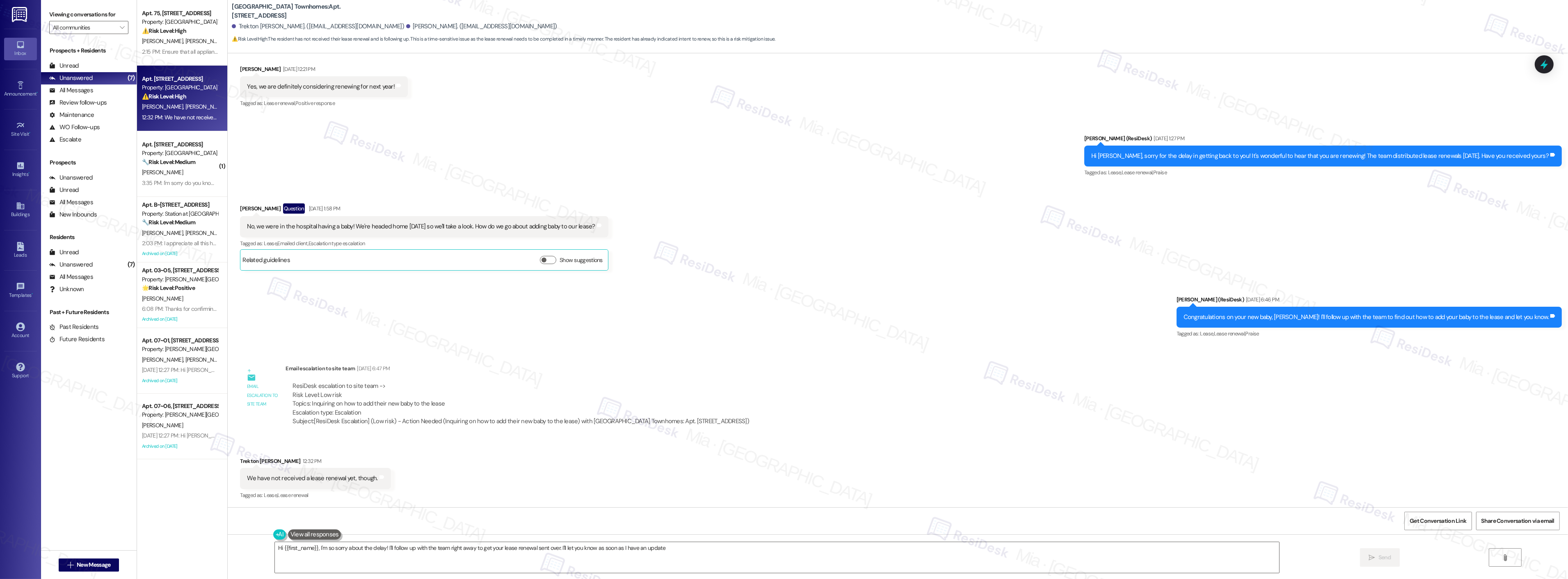
type textarea "Hi {{first_name}}, I'm so sorry about the delay! I'll follow up with the team r…"
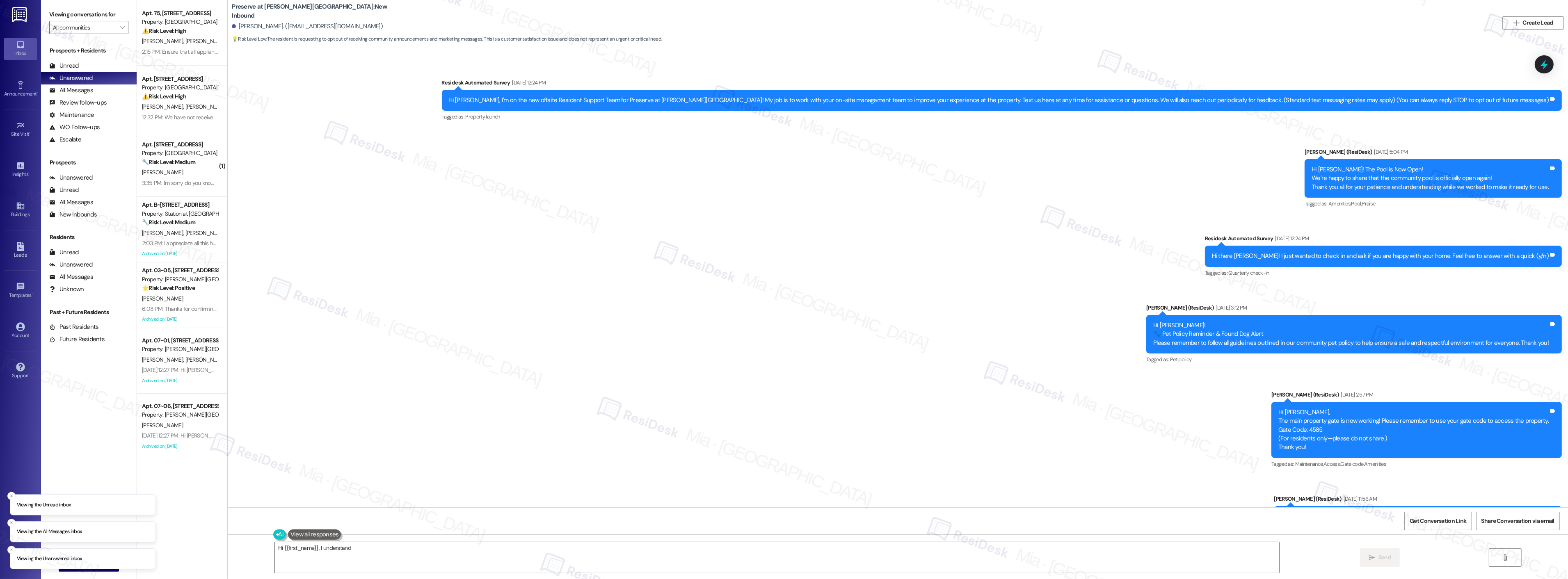
scroll to position [6334, 0]
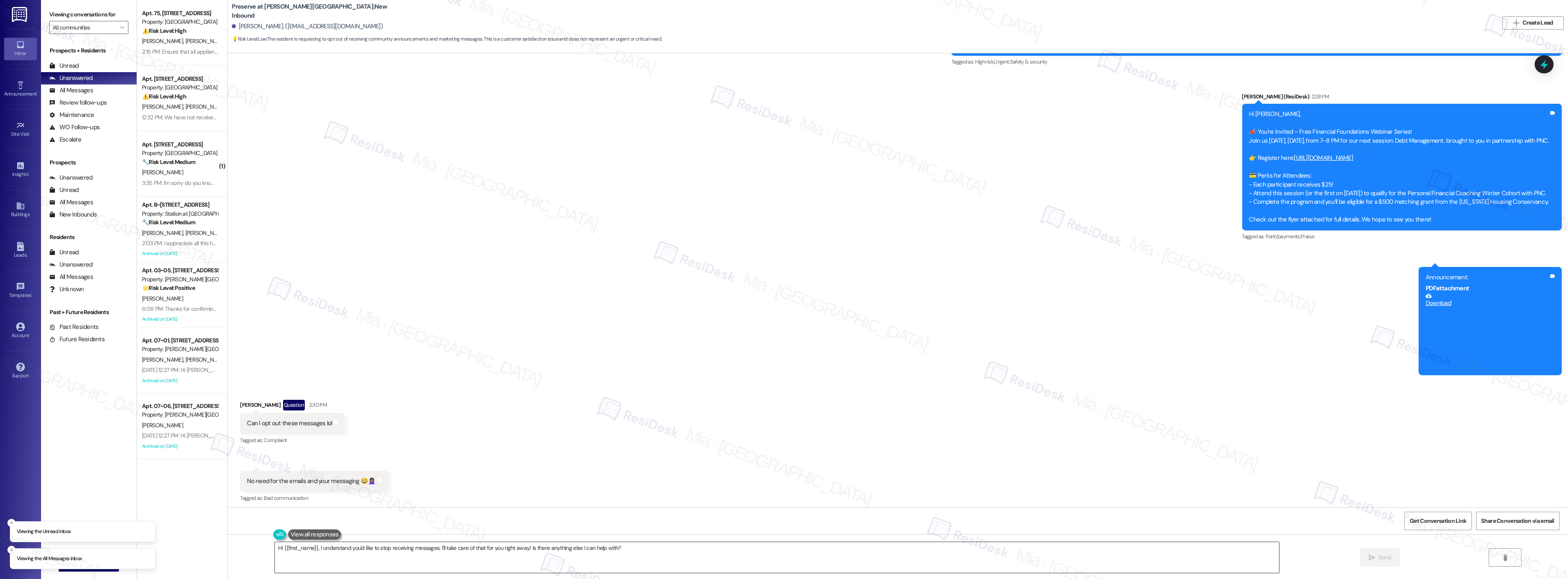
click at [318, 550] on textarea "Hi {{first_name}}, I understand you'd like to stop receiving messages. I'll tak…" at bounding box center [777, 558] width 1004 height 31
drag, startPoint x: 313, startPoint y: 547, endPoint x: 632, endPoint y: 547, distance: 319.0
click at [632, 547] on textarea "Hi {{first_name}}, I understand you'd like to stop receiving messages. I'll tak…" at bounding box center [777, 558] width 1004 height 31
paste textarea "you may always respond with STOP (in all caps) to stop receiving texts from thi…"
type textarea "Hi {{first_name}}, you may always respond with STOP (in all caps) to stop recei…"
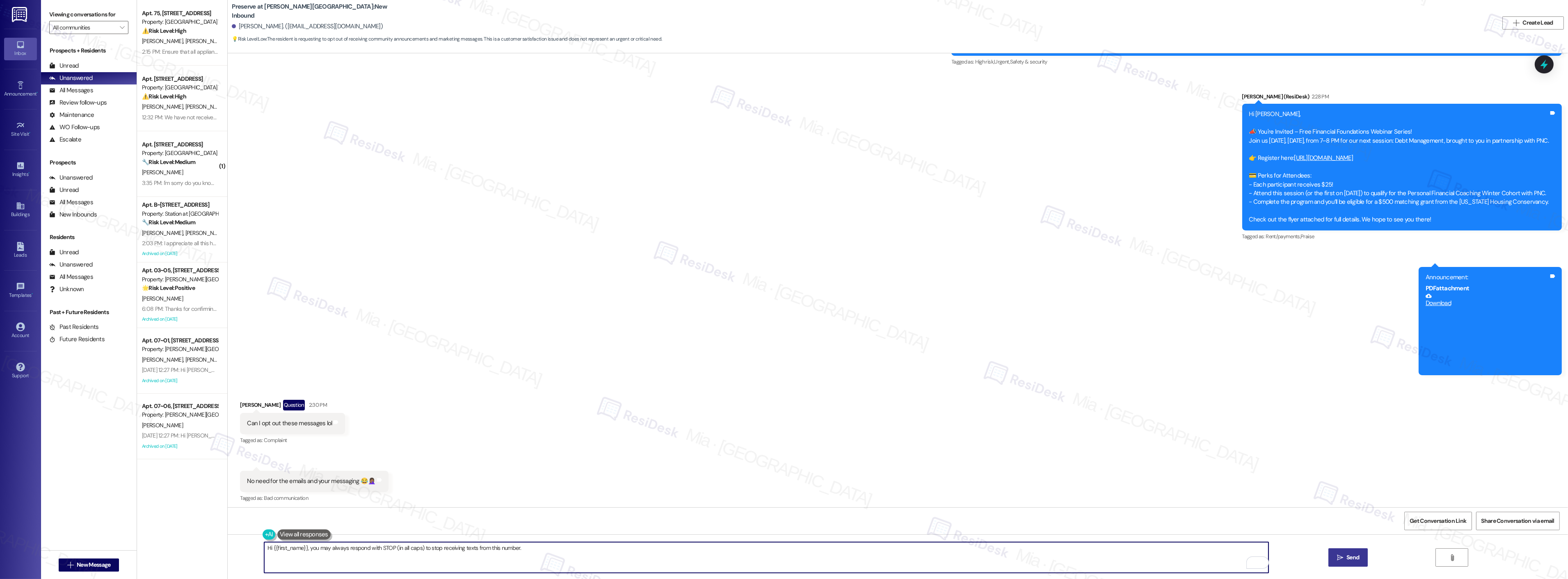
click at [1345, 555] on span "Send" at bounding box center [1353, 557] width 16 height 9
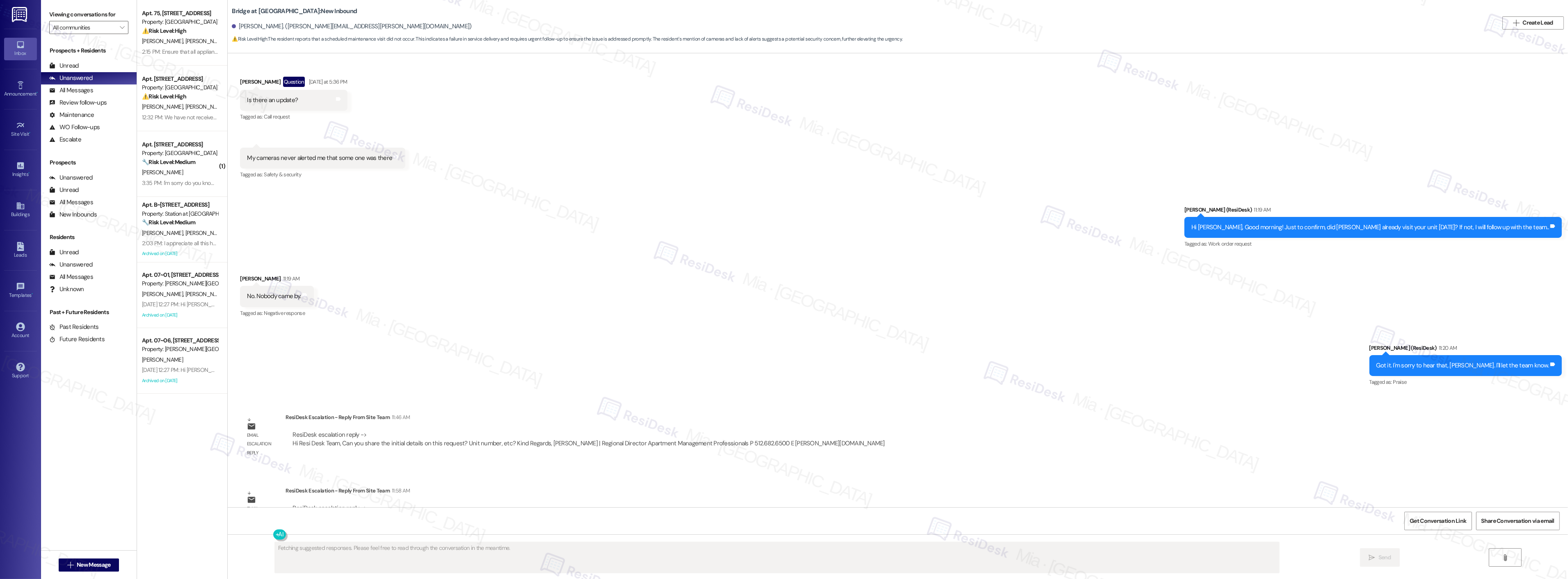
scroll to position [831, 0]
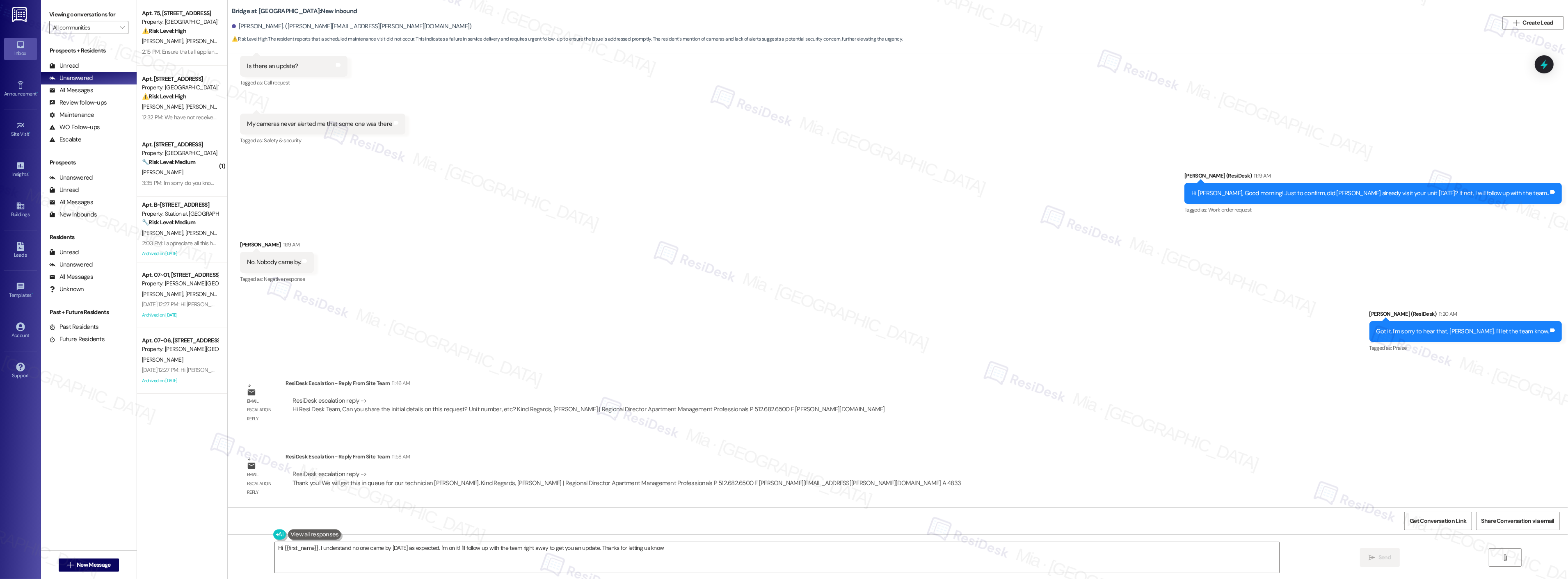
type textarea "Hi {{first_name}}, I understand no one came by [DATE] as expected. I'm on it! I…"
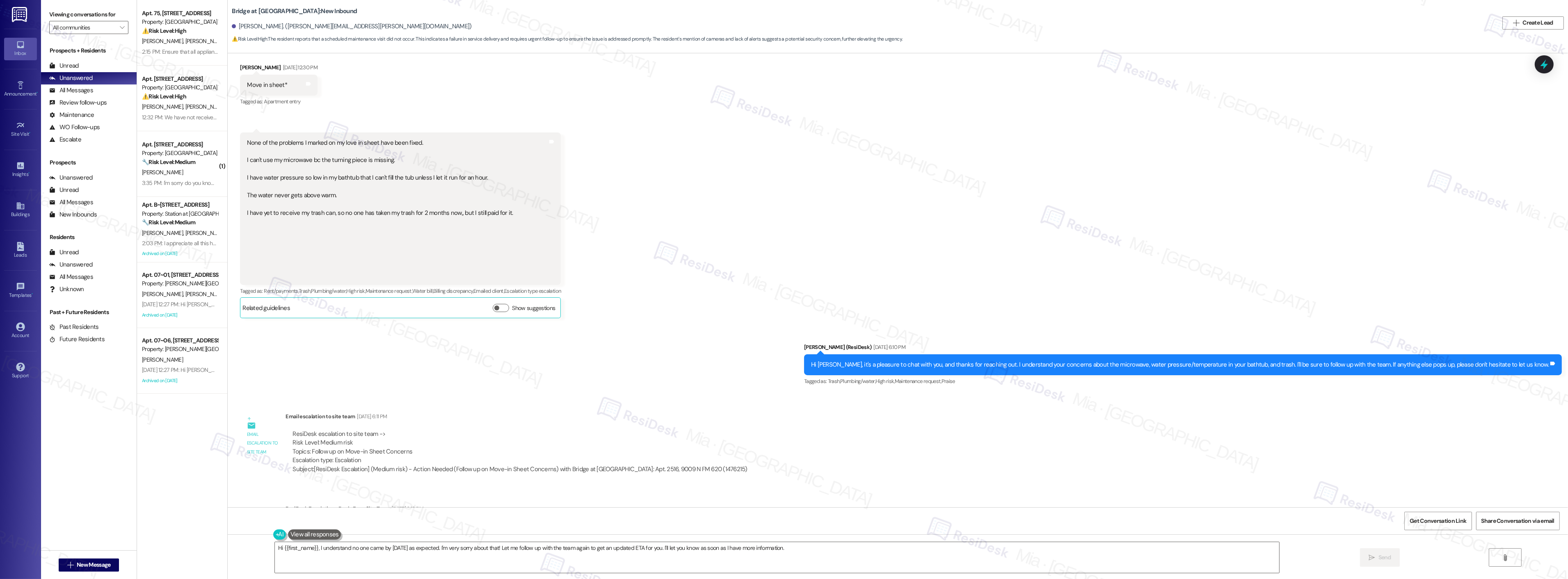
scroll to position [69, 0]
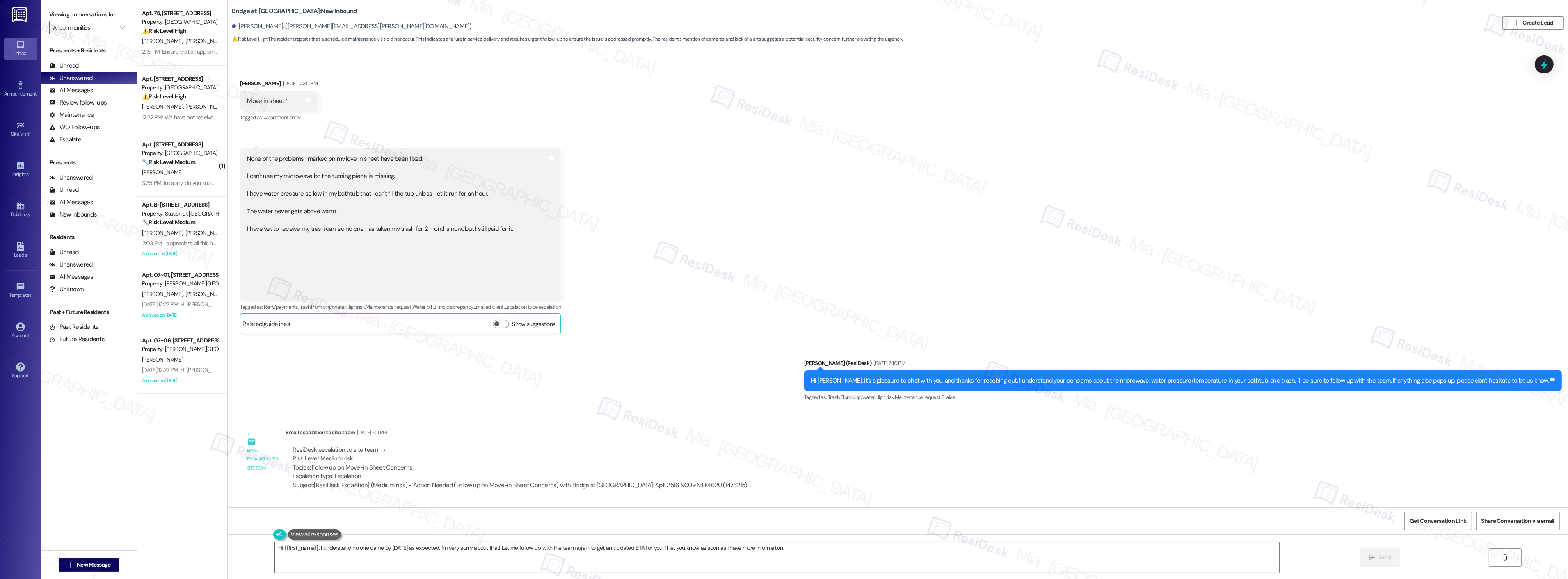
click at [1057, 381] on div "Hi [PERSON_NAME], it's a pleasure to chat with you, and thanks for reaching out…" at bounding box center [1179, 380] width 737 height 9
drag, startPoint x: 1129, startPoint y: 382, endPoint x: 1295, endPoint y: 380, distance: 166.0
click at [1295, 380] on div "Hi [PERSON_NAME], it's a pleasure to chat with you, and thanks for reaching out…" at bounding box center [1179, 380] width 737 height 9
copy div "microwave, water pressure/temperature in your bathtub, and trash"
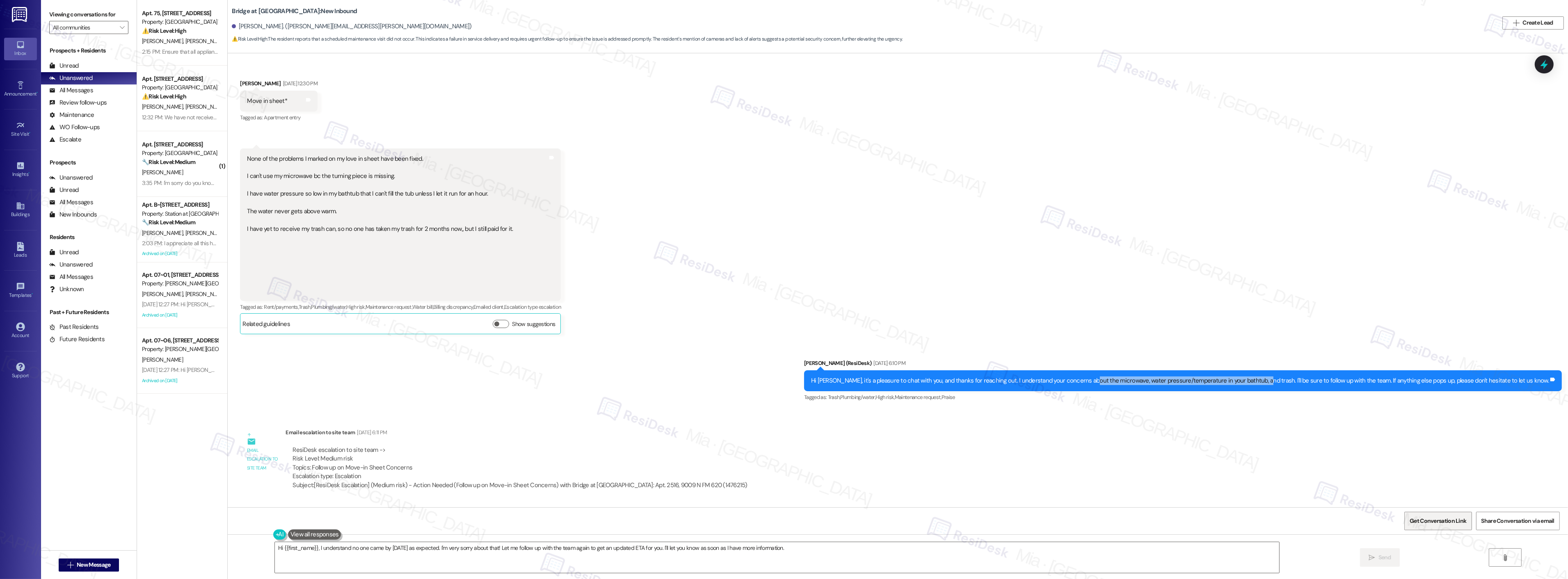
click at [1443, 517] on span "Get Conversation Link" at bounding box center [1437, 520] width 56 height 9
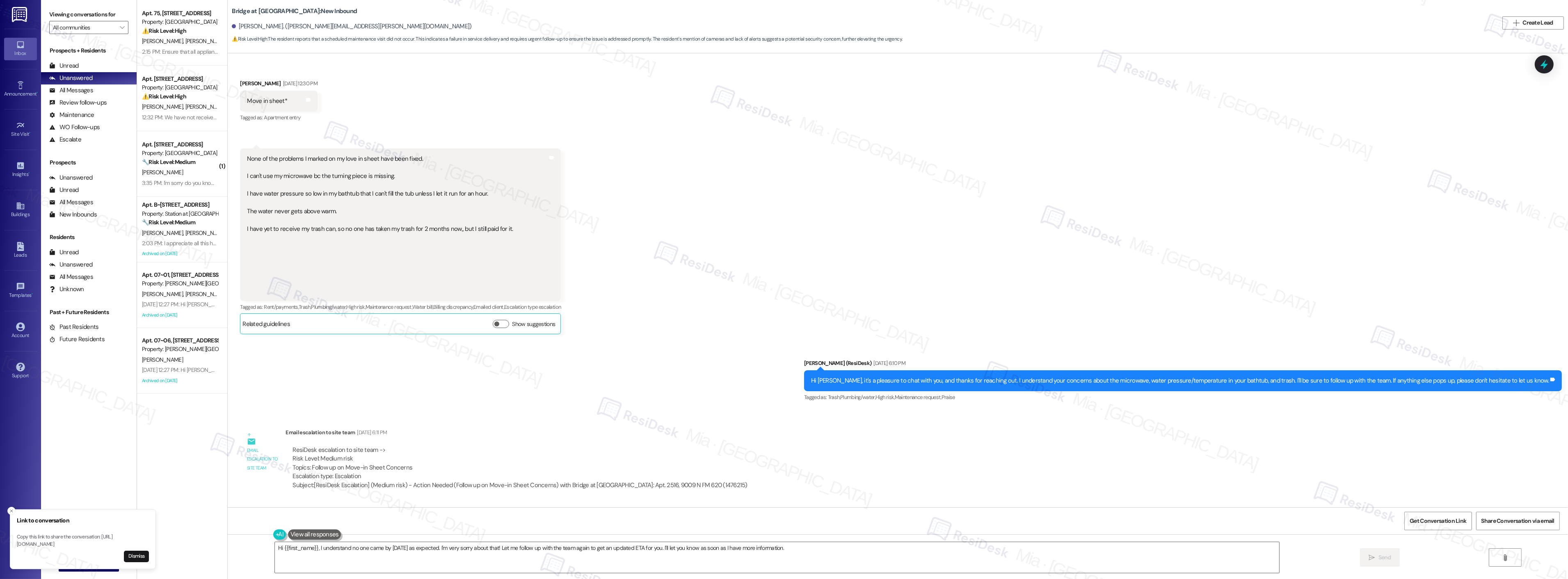
click at [888, 382] on div "Hi [PERSON_NAME], it's a pleasure to chat with you, and thanks for reaching out…" at bounding box center [1179, 380] width 737 height 9
drag, startPoint x: 240, startPoint y: 159, endPoint x: 419, endPoint y: 156, distance: 179.0
click at [419, 156] on div "None of the problems I marked on my love in sheet have been fixed. I can't use …" at bounding box center [380, 225] width 266 height 141
click at [1023, 384] on div "Hi [PERSON_NAME], it's a pleasure to chat with you, and thanks for reaching out…" at bounding box center [1179, 380] width 737 height 9
drag, startPoint x: 1074, startPoint y: 380, endPoint x: 1299, endPoint y: 380, distance: 225.0
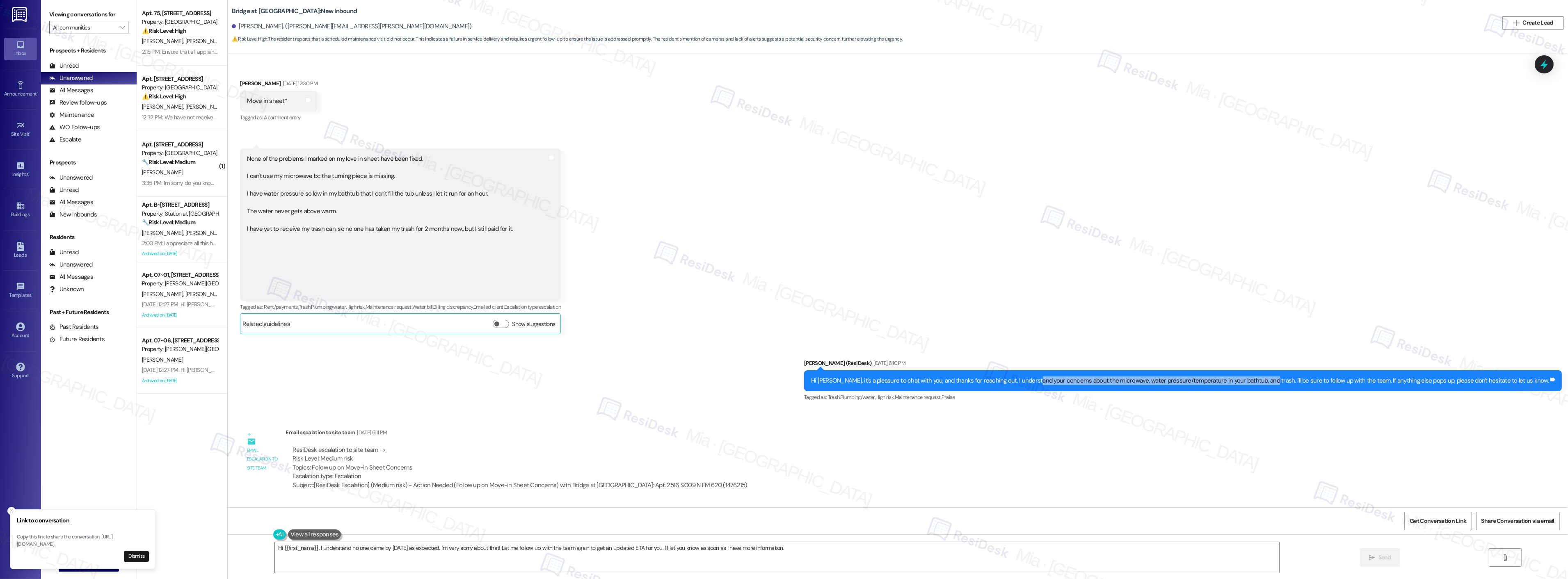
click at [1299, 380] on div "Hi [PERSON_NAME], it's a pleasure to chat with you, and thanks for reaching out…" at bounding box center [1179, 380] width 737 height 9
copy div "concerns about the microwave, water pressure/temperature in your bathtub, and t…"
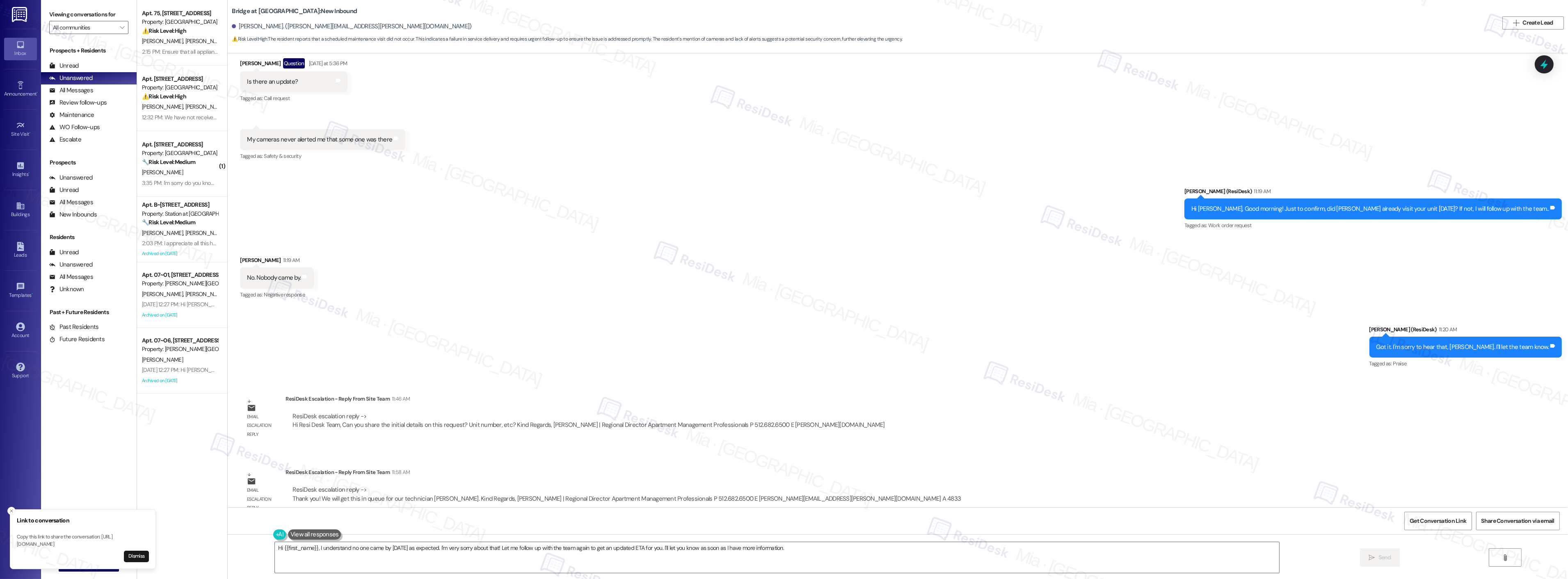
scroll to position [831, 0]
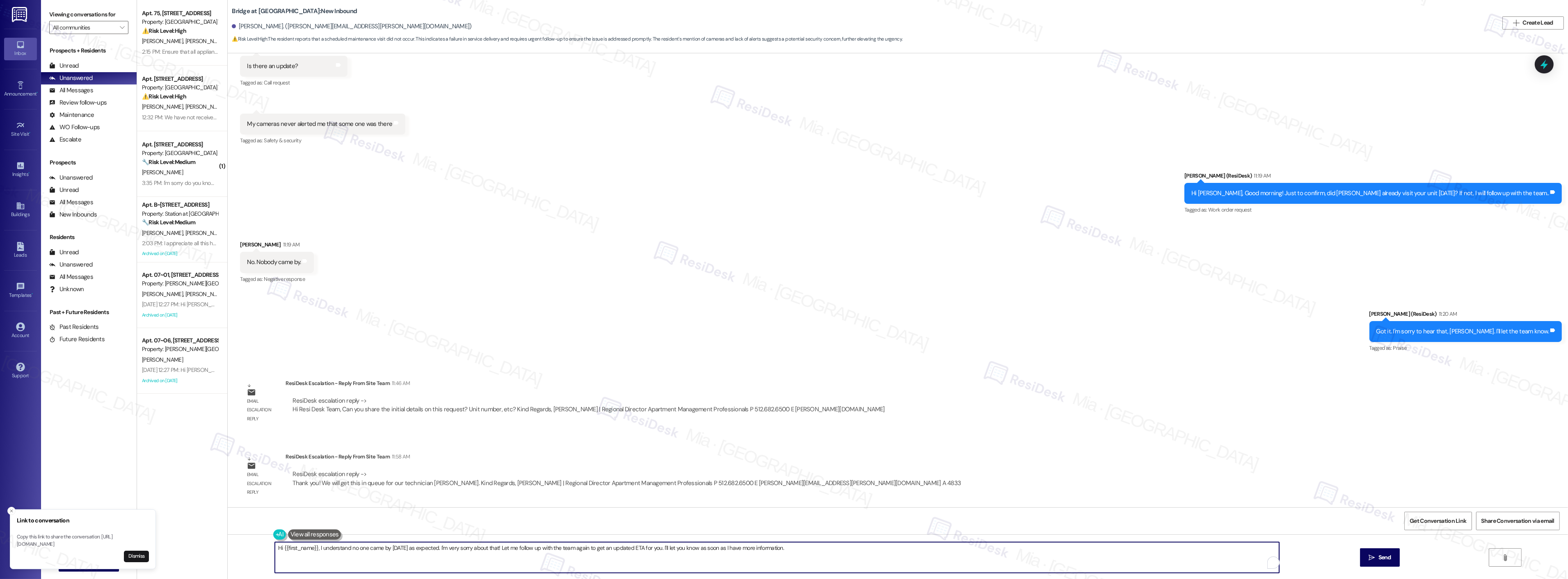
drag, startPoint x: 273, startPoint y: 550, endPoint x: 806, endPoint y: 550, distance: 533.0
click at [806, 550] on textarea "Hi {{first_name}}, I understand no one came by yesterday as expected. I'm very …" at bounding box center [777, 558] width 1004 height 31
type textarea "H"
paste textarea "placed in the queue for our technician Raul to handle"
click at [306, 550] on textarea "The team will placed in the queue for our technician Raul to handle" at bounding box center [766, 558] width 1004 height 31
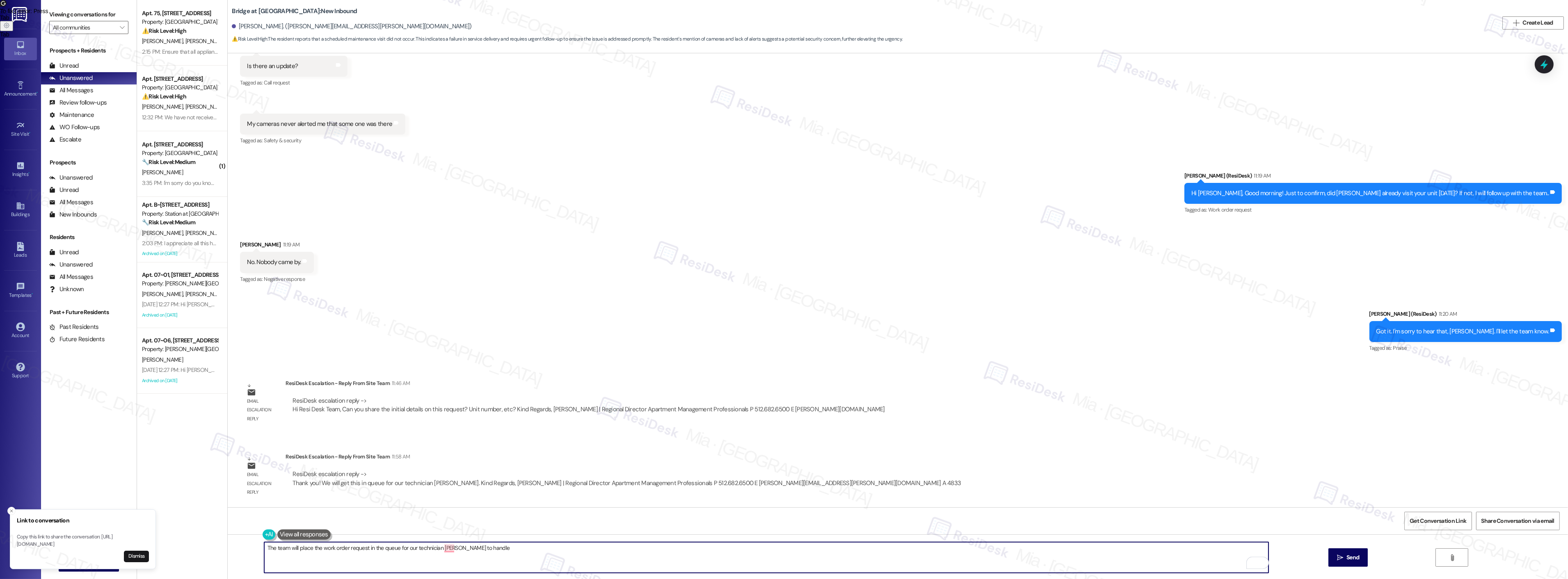
click at [483, 550] on textarea "The team will place the work order request in the queue for our technician Raul…" at bounding box center [766, 558] width 1004 height 31
type textarea "The team will place the work order request in the queue for our technician Raul…"
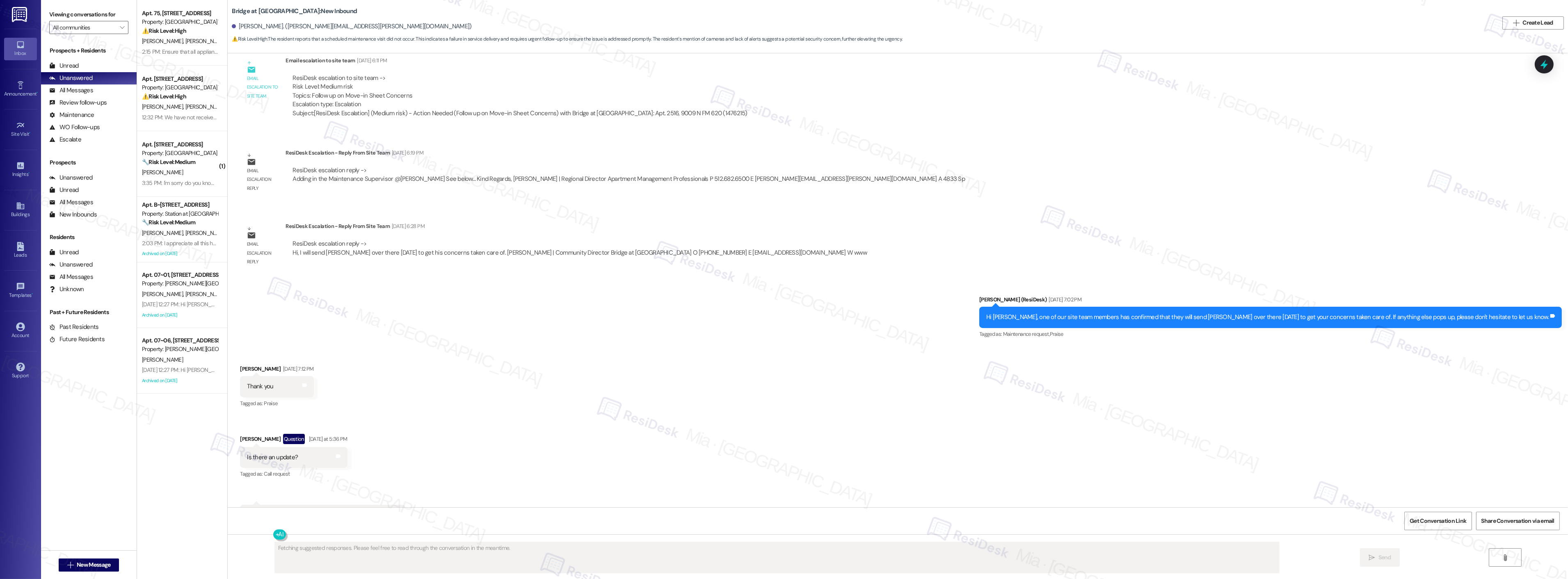
scroll to position [433, 0]
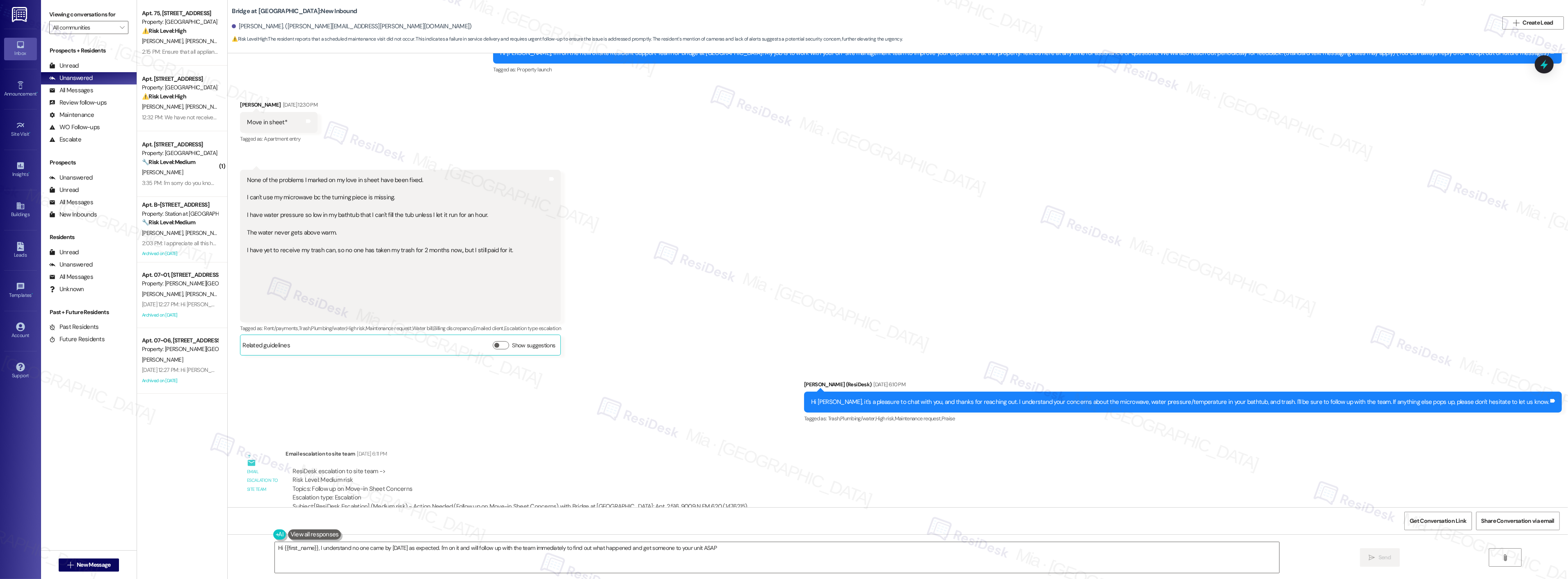
type textarea "Hi {{first_name}}, I understand no one came by yesterday as expected. I'm on it…"
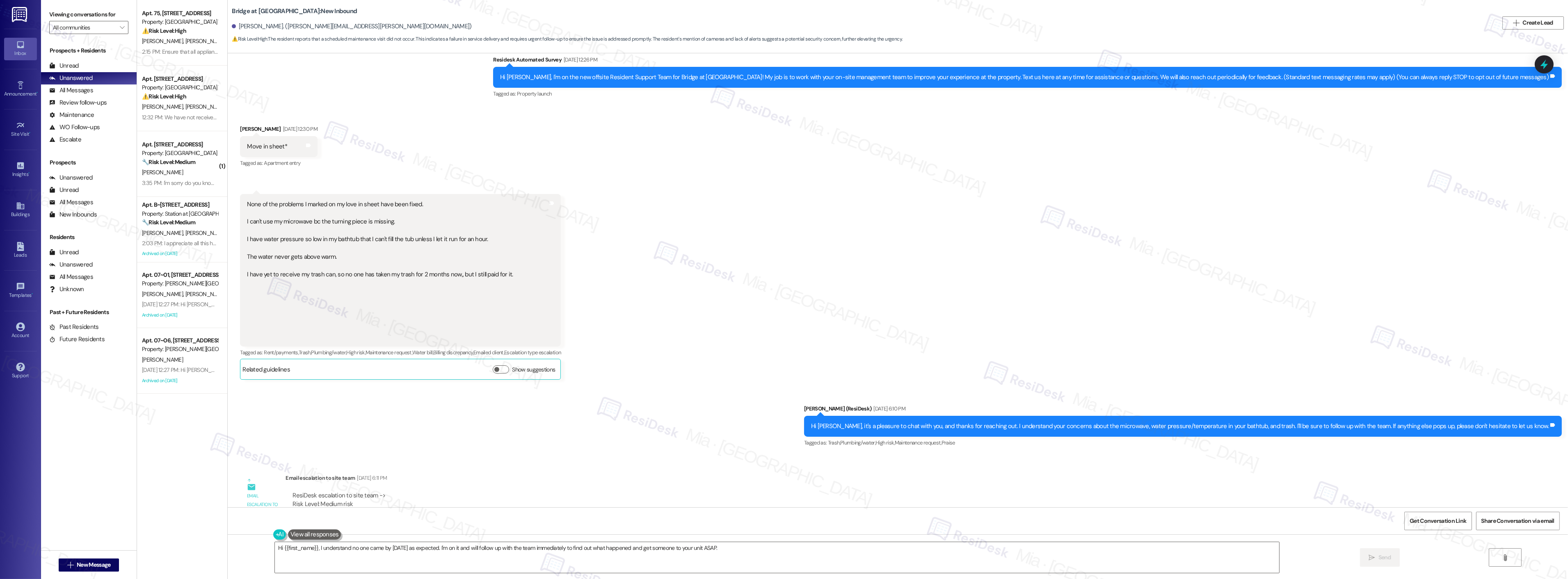
scroll to position [0, 0]
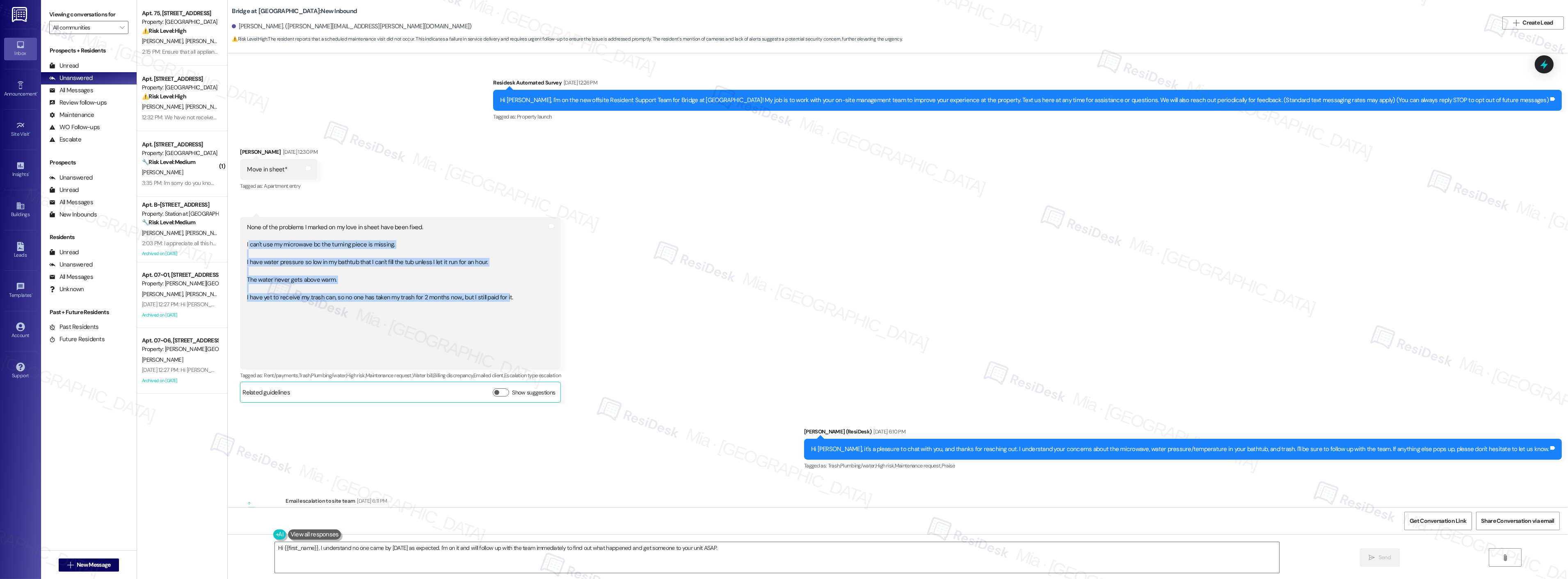
drag, startPoint x: 495, startPoint y: 295, endPoint x: 241, endPoint y: 243, distance: 259.3
click at [247, 243] on div "None of the problems I marked on my love in sheet have been fixed. I can't use …" at bounding box center [380, 294] width 266 height 141
copy div "can't use my microwave bc the turning piece is missing. I have water pressure s…"
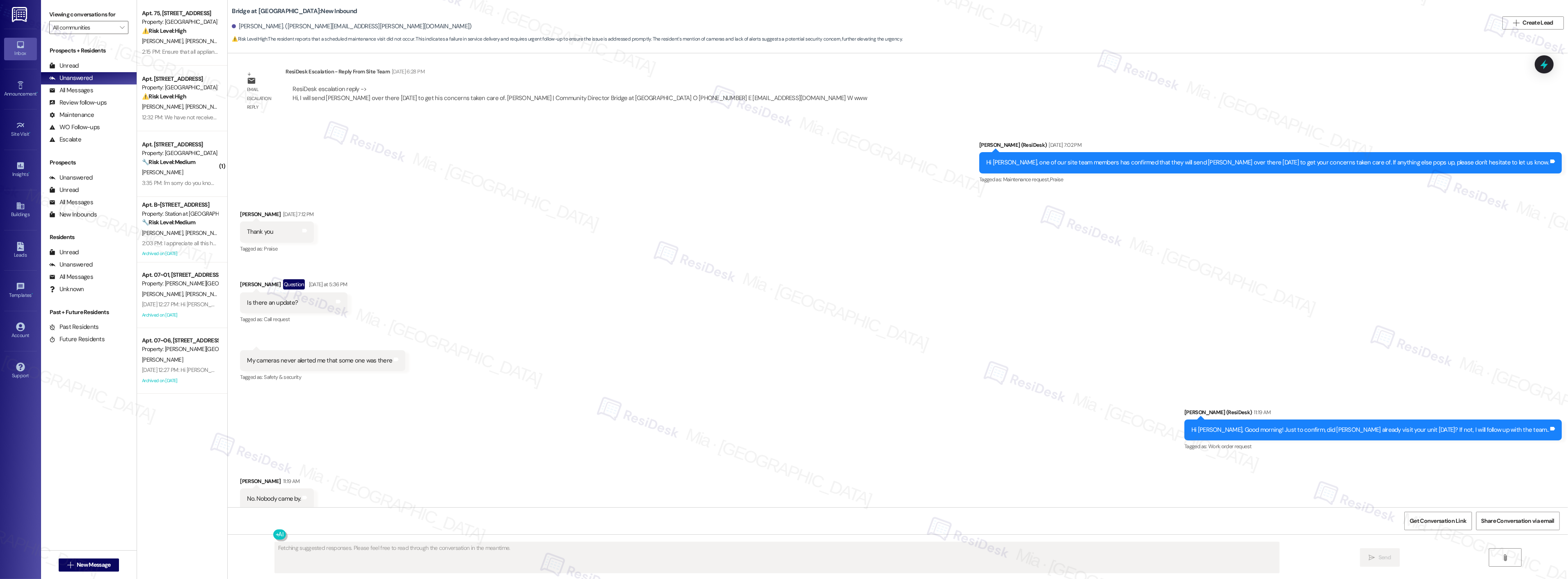
scroll to position [615, 0]
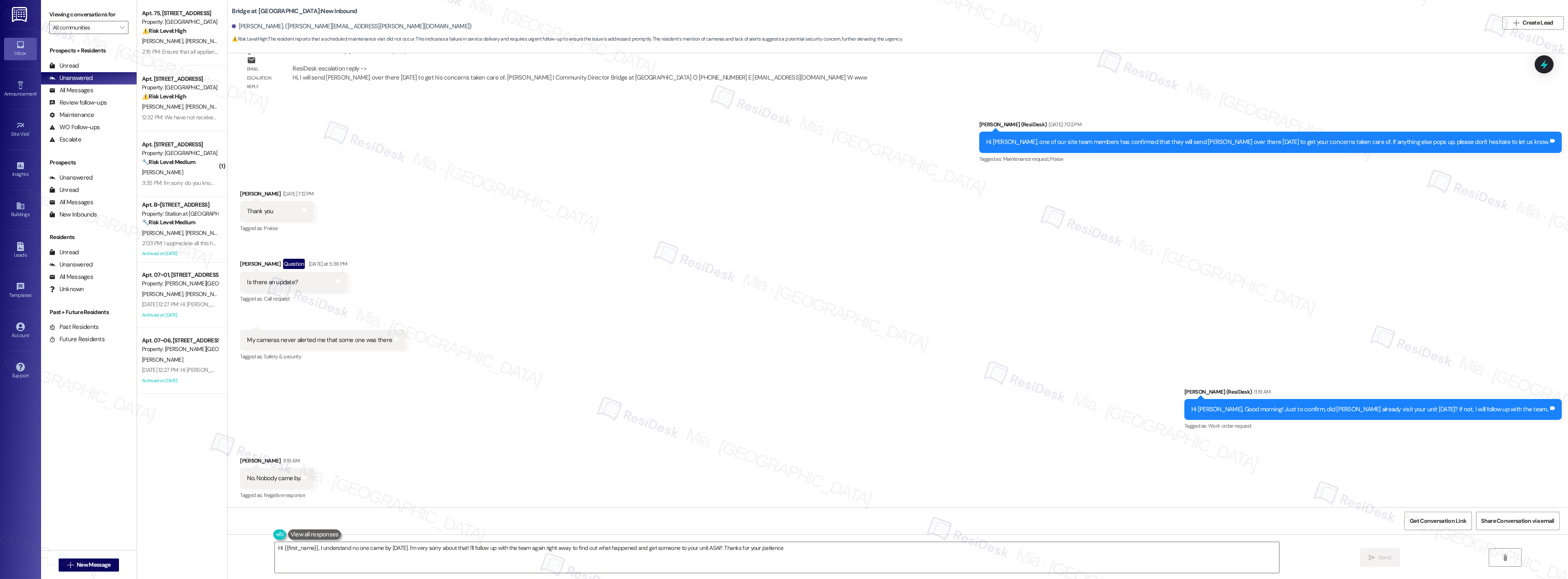
type textarea "Hi {{first_name}}, I understand no one came by [DATE]. I'm very sorry about tha…"
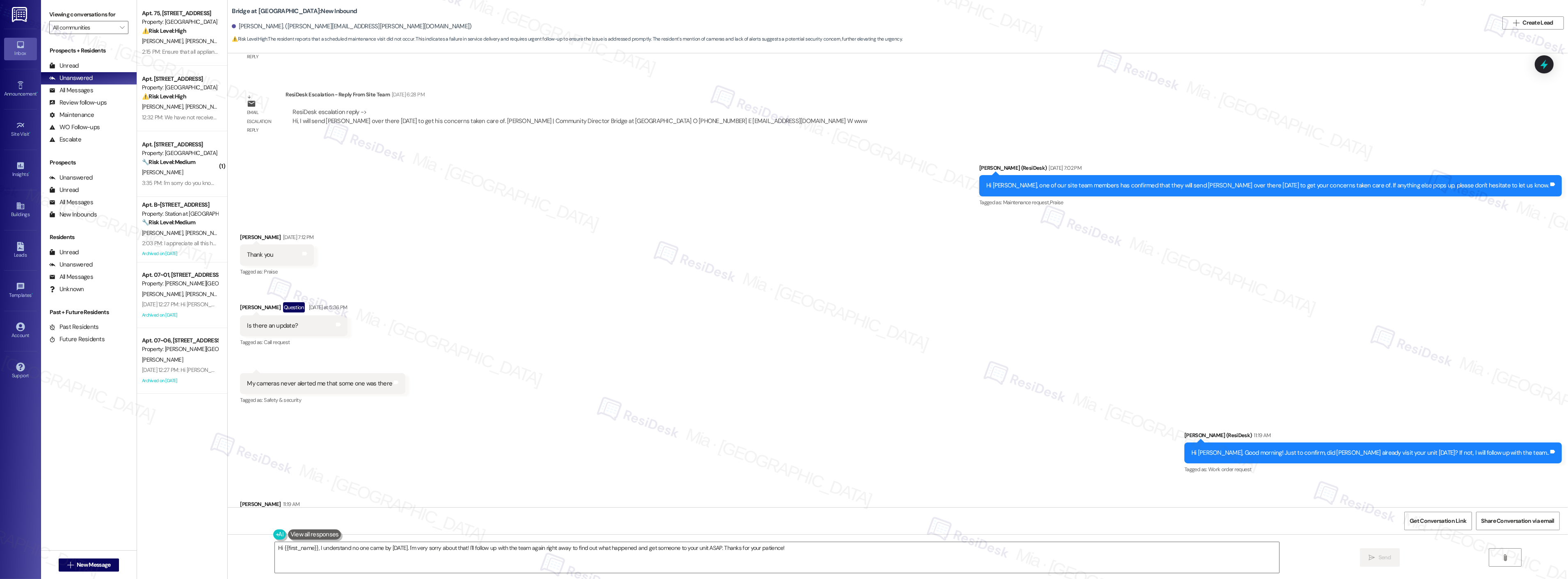
scroll to position [570, 0]
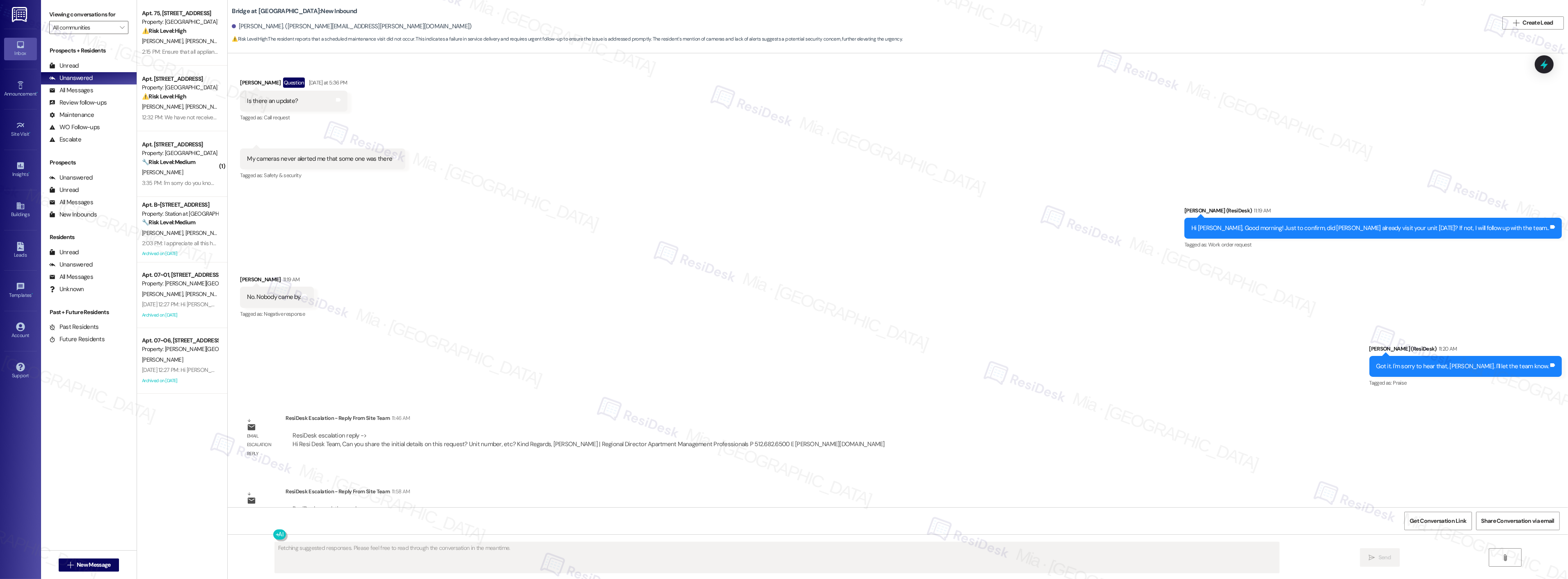
scroll to position [831, 0]
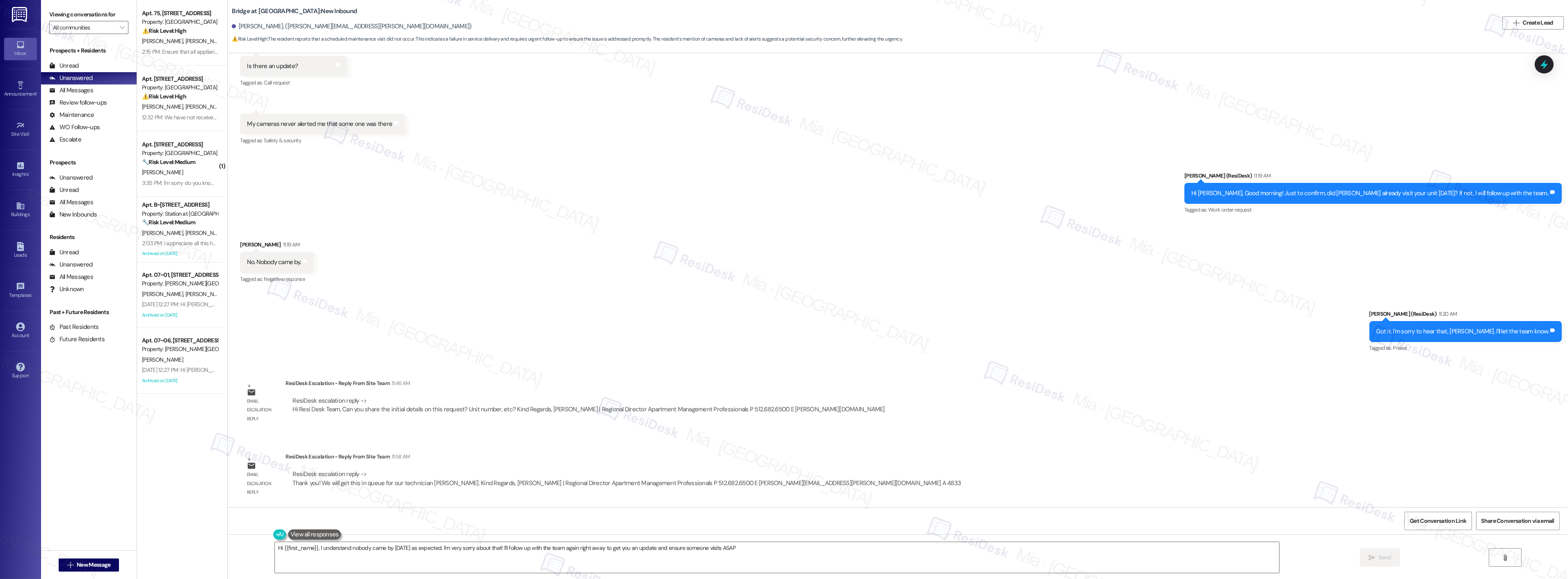
type textarea "Hi {{first_name}}, I understand nobody came by yesterday as expected. I'm very …"
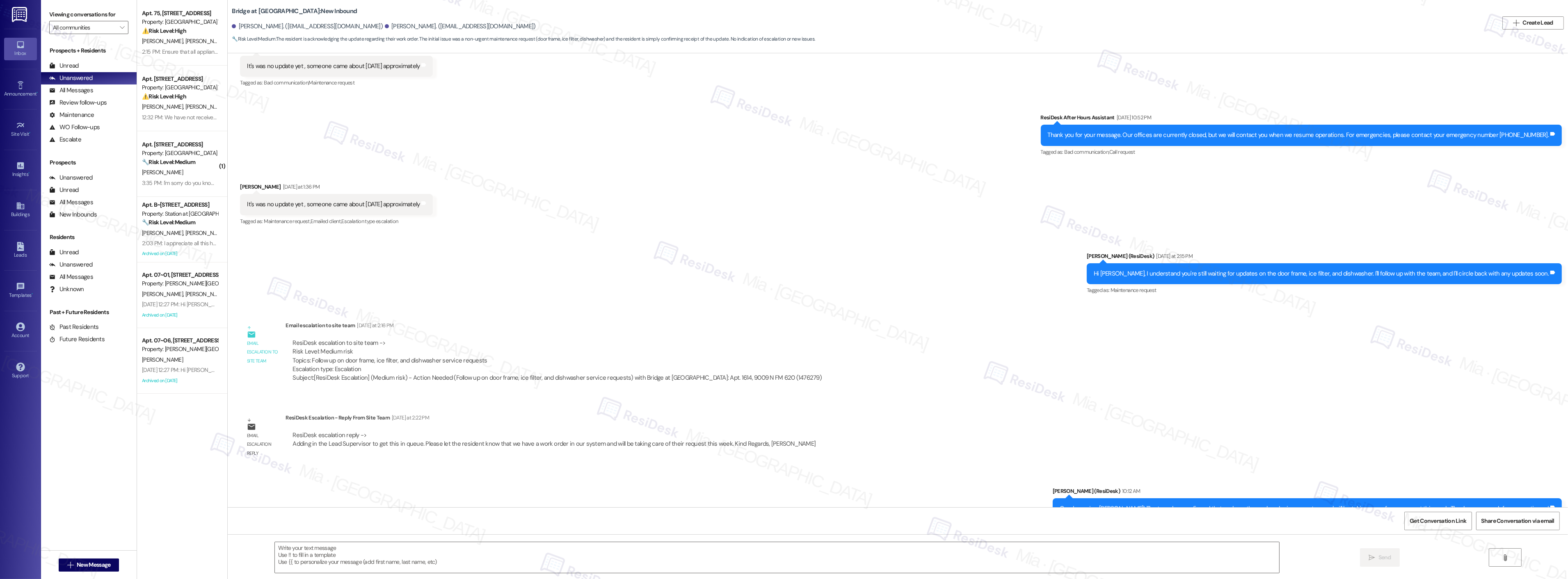
scroll to position [364, 0]
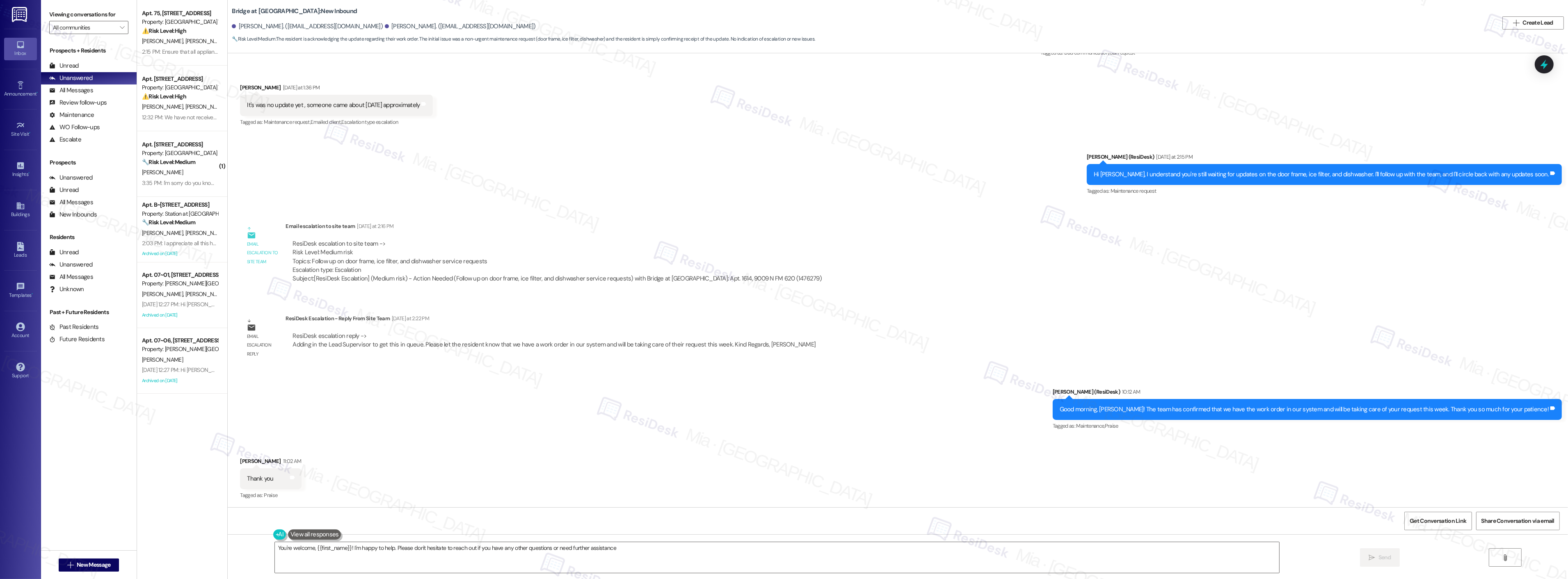
type textarea "You're welcome, {{first_name}}! I'm happy to help. Please don't hesitate to rea…"
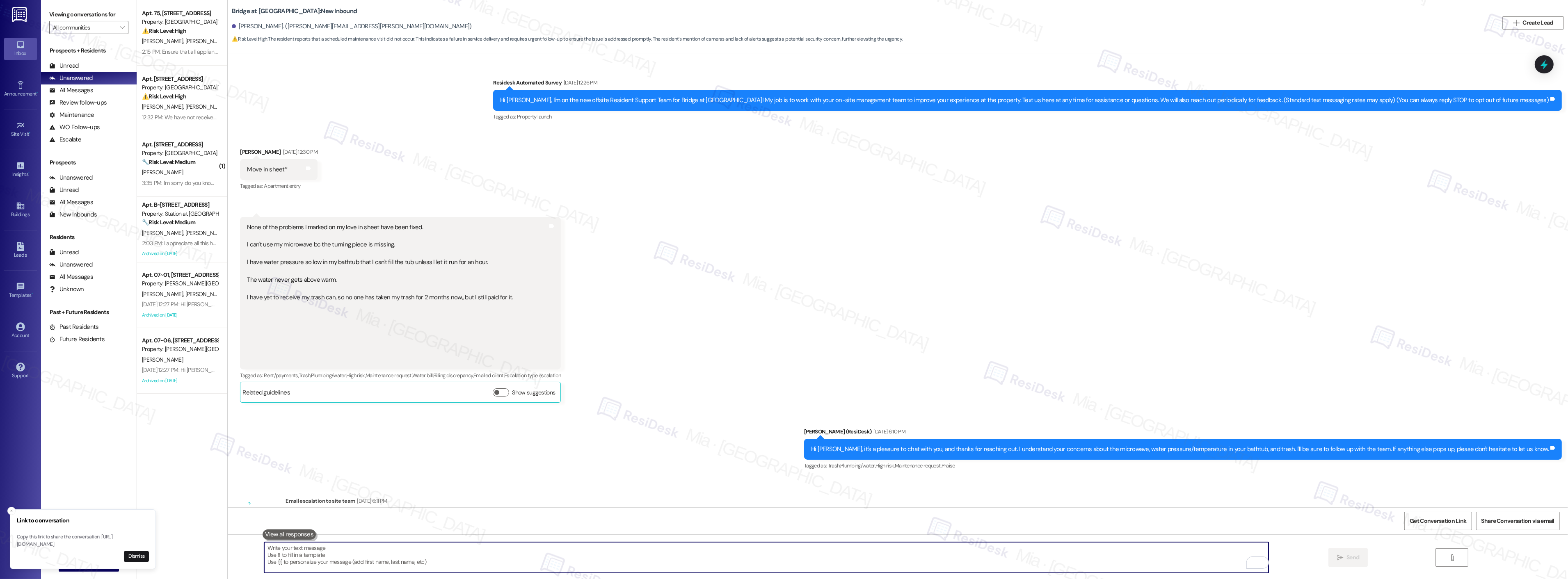
scroll to position [831, 0]
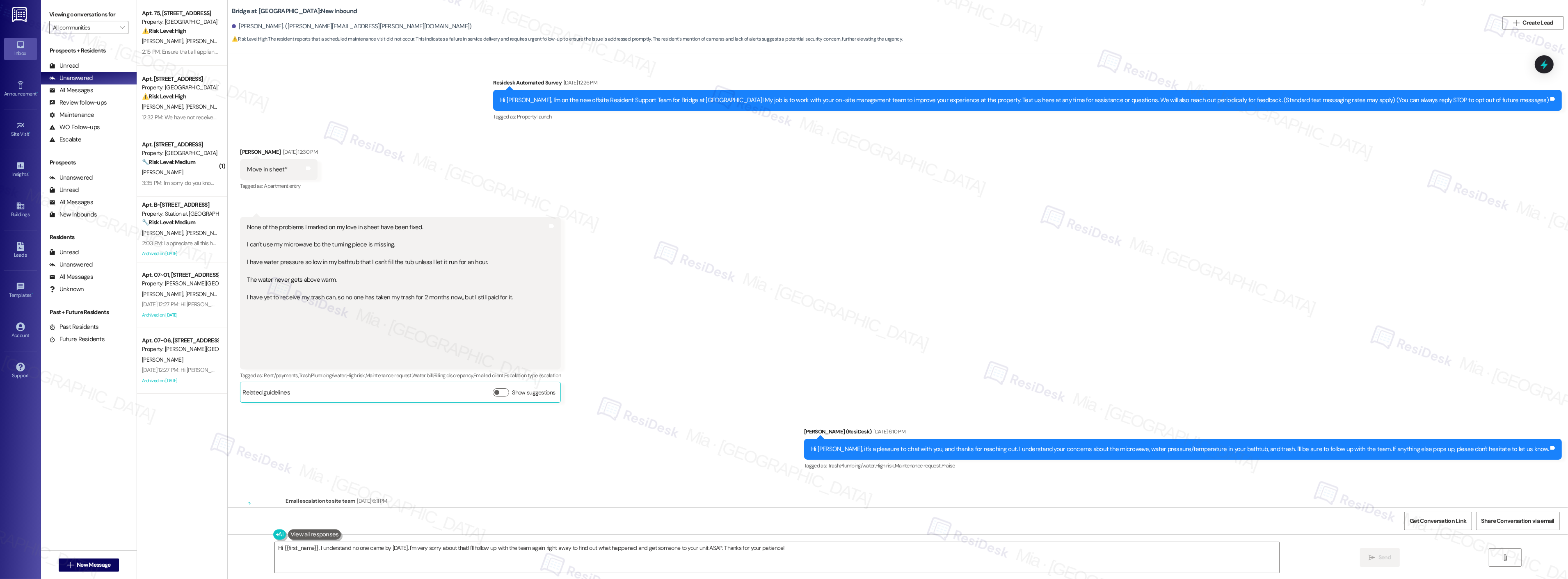
scroll to position [570, 0]
